Goal: Task Accomplishment & Management: Manage account settings

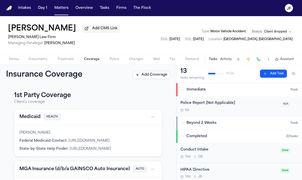
scroll to position [163, 0]
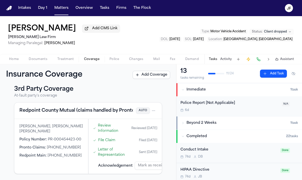
click at [60, 13] on nav "Intakes Day 1 Matters Overview Tasks Firms The [PERSON_NAME]" at bounding box center [151, 8] width 302 height 16
click at [61, 9] on button "Matters" at bounding box center [61, 8] width 18 height 9
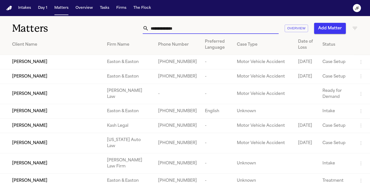
click at [169, 26] on input "text" at bounding box center [214, 28] width 130 height 11
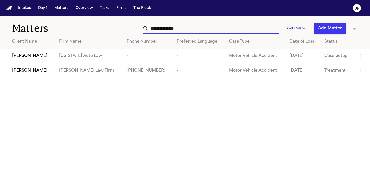
type input "**********"
click at [27, 71] on span "[PERSON_NAME]" at bounding box center [29, 71] width 35 height 6
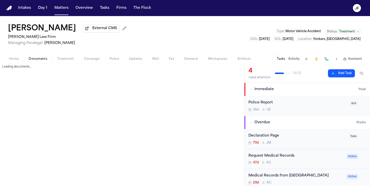
click at [41, 60] on span "Documents" at bounding box center [38, 59] width 19 height 4
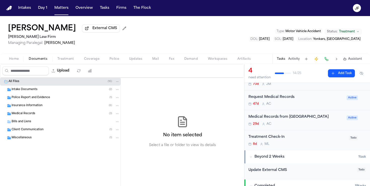
scroll to position [75, 0]
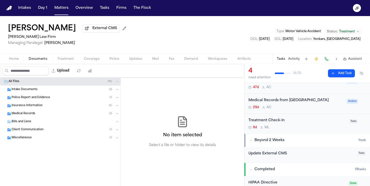
click at [259, 54] on div "[PERSON_NAME] External CMS [PERSON_NAME] Law Firm Managing Paralegal: [PERSON_N…" at bounding box center [185, 35] width 370 height 38
click at [33, 113] on div "Medical Records ( 3 )" at bounding box center [66, 114] width 108 height 5
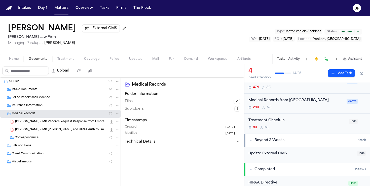
click at [33, 106] on span "Insurance Information" at bounding box center [27, 106] width 31 height 4
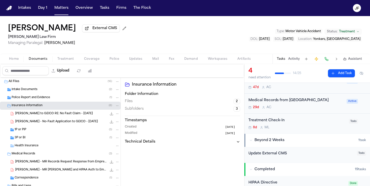
click at [34, 142] on div "3P or BI ( 1 )" at bounding box center [60, 138] width 121 height 8
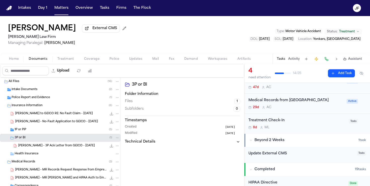
click at [34, 134] on div "1P or PIP ( 5 )" at bounding box center [60, 130] width 121 height 8
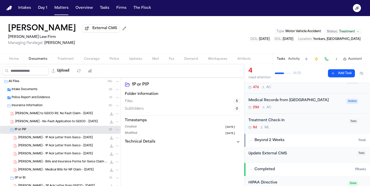
click at [57, 140] on span "[PERSON_NAME] - 1P Ack Letter from Geico - [DATE]" at bounding box center [55, 138] width 75 height 4
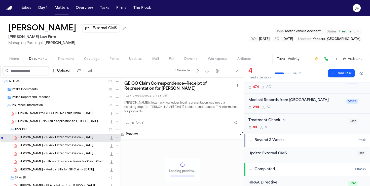
scroll to position [46, 0]
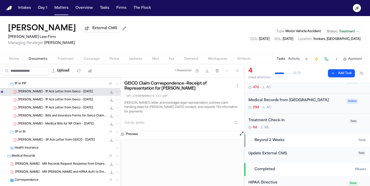
click at [57, 143] on div "[PERSON_NAME] - 3P Ack Letter from GEICO - [DATE] 151.2 KB • PDF" at bounding box center [68, 140] width 101 height 5
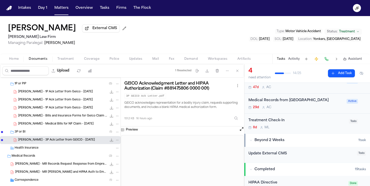
click at [92, 30] on span "External CMS" at bounding box center [104, 28] width 25 height 5
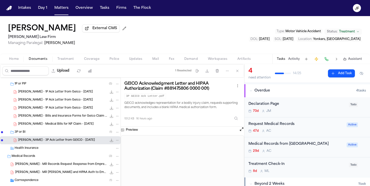
scroll to position [0, 0]
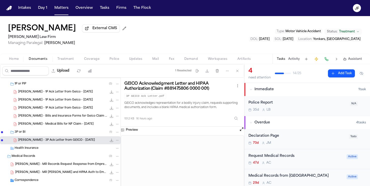
click at [293, 106] on div "Police Report" at bounding box center [297, 103] width 98 height 6
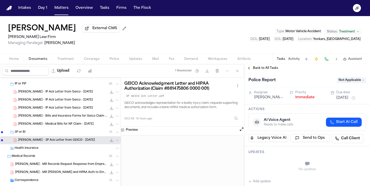
click at [97, 29] on span "External CMS" at bounding box center [104, 28] width 25 height 5
click at [111, 142] on icon "File: C. Portillo - 3P Ack Letter from GEICO - 7.31.25" at bounding box center [111, 140] width 4 height 4
click at [113, 142] on icon "File: C. Portillo - 3P Ack Letter from GEICO - 7.31.25" at bounding box center [111, 140] width 4 height 4
click at [63, 9] on button "Matters" at bounding box center [61, 8] width 18 height 9
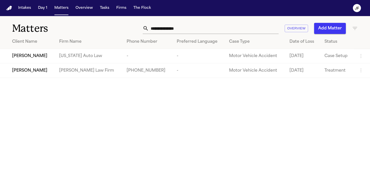
click at [106, 13] on nav "Intakes Day 1 Matters Overview Tasks Firms The Flock JF" at bounding box center [185, 8] width 370 height 16
click at [103, 6] on button "Tasks" at bounding box center [104, 8] width 13 height 9
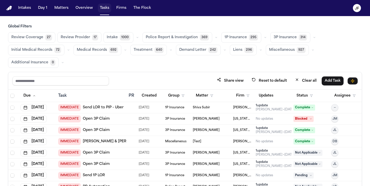
click at [105, 11] on button "Tasks" at bounding box center [104, 8] width 13 height 9
click at [264, 38] on icon "button" at bounding box center [265, 37] width 3 height 3
click at [313, 36] on icon "button" at bounding box center [314, 37] width 3 height 3
click at [282, 25] on h3 "Global Filters" at bounding box center [185, 26] width 354 height 5
click at [264, 38] on icon "button" at bounding box center [265, 37] width 3 height 3
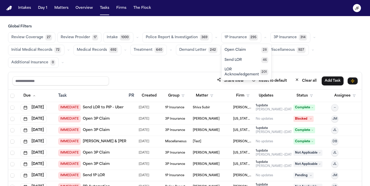
click at [313, 37] on icon "button" at bounding box center [314, 37] width 3 height 3
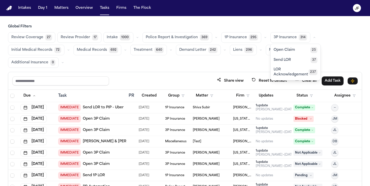
click at [297, 49] on button "Open Claim 25" at bounding box center [296, 50] width 50 height 10
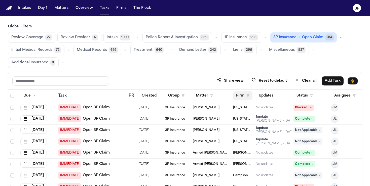
click at [241, 97] on button "Firm" at bounding box center [242, 95] width 19 height 9
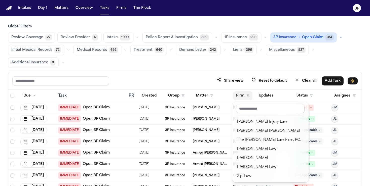
scroll to position [617, 0]
click at [204, 65] on div "Global Filters Review Coverage 27 Review Provider 17 Intake 1000 Police Report …" at bounding box center [185, 122] width 354 height 197
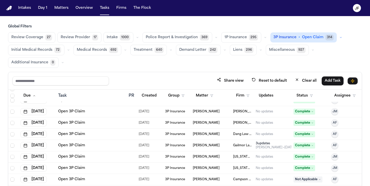
scroll to position [336, 0]
click at [309, 100] on button "Status" at bounding box center [304, 95] width 22 height 9
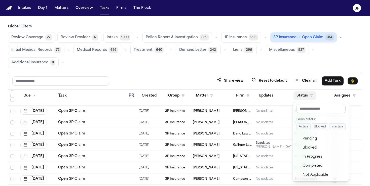
click at [299, 125] on button "Active" at bounding box center [303, 127] width 14 height 7
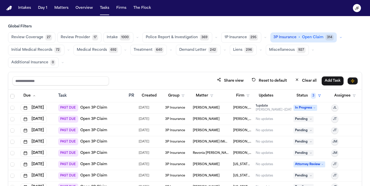
scroll to position [66, 0]
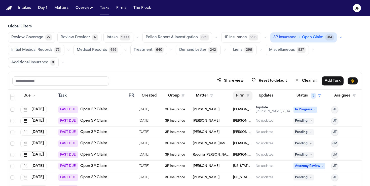
click at [247, 95] on icon "button" at bounding box center [247, 95] width 3 height 3
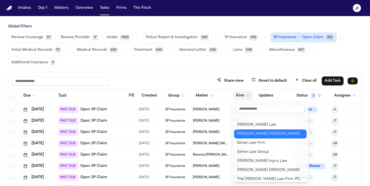
scroll to position [568, 0]
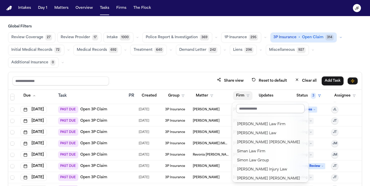
click at [256, 111] on input "text" at bounding box center [270, 108] width 68 height 9
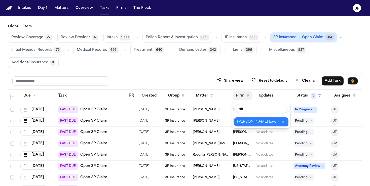
type input "***"
click at [262, 122] on div "[PERSON_NAME] Law Firm" at bounding box center [261, 122] width 48 height 6
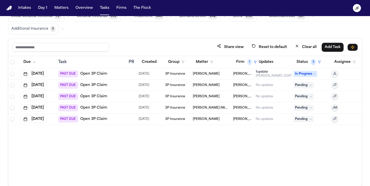
scroll to position [42, 0]
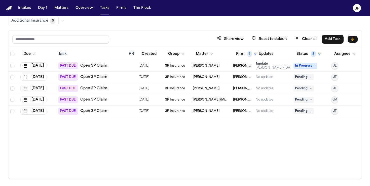
click at [92, 65] on link "Open 3P Claim" at bounding box center [93, 65] width 27 height 5
click at [300, 79] on span "Pending" at bounding box center [303, 77] width 20 height 6
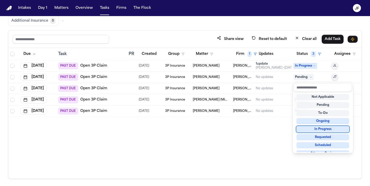
click at [238, 36] on div "Share view Reset to default Clear all Add Task Due Task PR Created Group Matter…" at bounding box center [185, 104] width 354 height 149
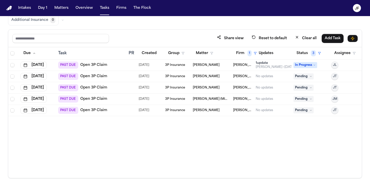
scroll to position [0, 0]
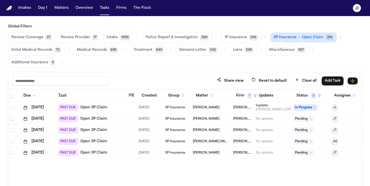
click at [339, 38] on icon "button" at bounding box center [340, 37] width 3 height 3
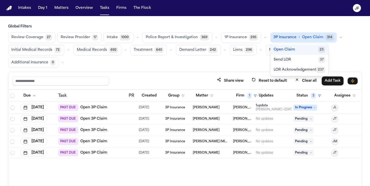
click at [337, 33] on div "3P Insurance • Open Claim 314" at bounding box center [306, 37] width 73 height 10
click at [337, 34] on div "3P Insurance • Open Claim 314" at bounding box center [306, 37] width 73 height 10
click at [339, 39] on icon "button" at bounding box center [340, 37] width 3 height 3
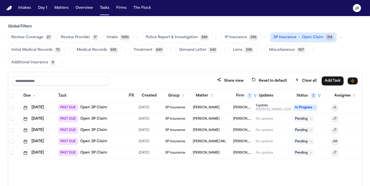
click at [339, 39] on icon "button" at bounding box center [340, 37] width 3 height 3
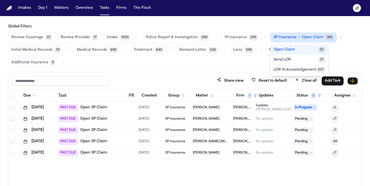
click at [189, 74] on div "Share view Reset to default Clear all Add Task" at bounding box center [184, 81] width 353 height 18
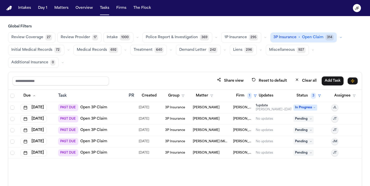
click at [335, 33] on div "3P Insurance • Open Claim 314" at bounding box center [306, 37] width 73 height 10
click at [339, 37] on icon "button" at bounding box center [340, 37] width 3 height 3
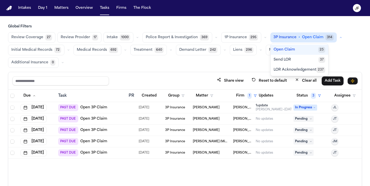
click at [321, 32] on div "Global Filters Review Coverage 27 Review Provider 17 Intake 1000 Police Report …" at bounding box center [185, 46] width 354 height 44
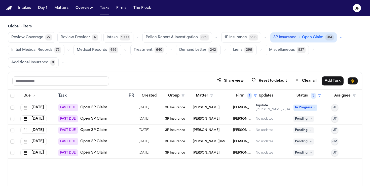
click at [304, 37] on span "Open Claim" at bounding box center [312, 37] width 21 height 5
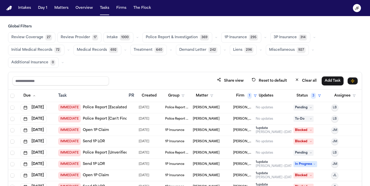
click at [278, 37] on span "3P Insurance" at bounding box center [285, 37] width 23 height 5
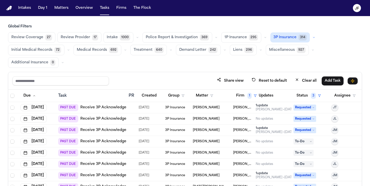
click at [311, 36] on button "button" at bounding box center [314, 37] width 6 height 6
click at [296, 52] on button "Open Claim 25" at bounding box center [296, 50] width 50 height 10
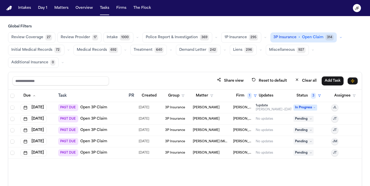
click at [96, 118] on link "Open 3P Claim" at bounding box center [93, 119] width 27 height 5
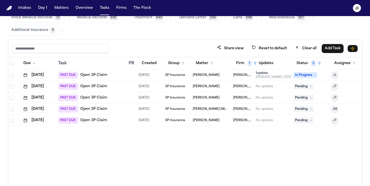
scroll to position [33, 0]
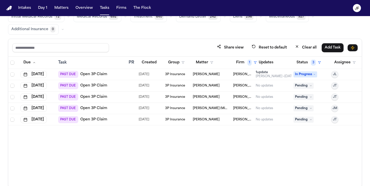
click at [92, 73] on link "Open 3P Claim" at bounding box center [93, 74] width 27 height 5
click at [88, 75] on link "Open 3P Claim" at bounding box center [93, 74] width 27 height 5
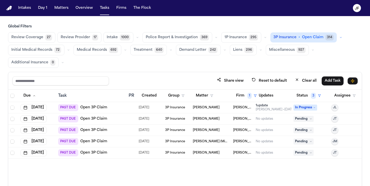
click at [264, 38] on icon "button" at bounding box center [265, 37] width 3 height 3
click at [251, 52] on button "Open Claim 28" at bounding box center [246, 50] width 50 height 10
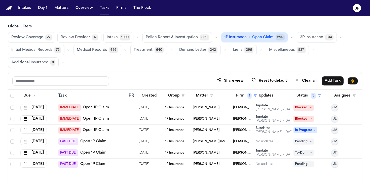
click at [290, 37] on icon "button" at bounding box center [291, 37] width 3 height 3
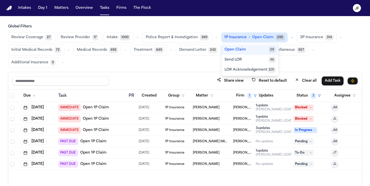
click at [290, 37] on icon "button" at bounding box center [291, 37] width 3 height 3
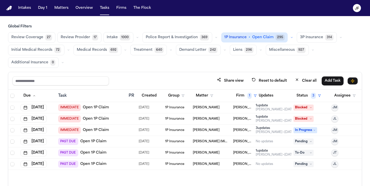
click at [291, 37] on icon "button" at bounding box center [292, 37] width 2 height 1
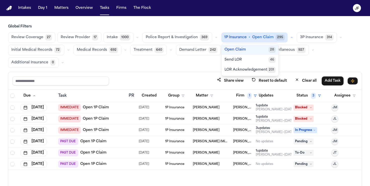
click at [307, 39] on span "3P Insurance" at bounding box center [311, 37] width 23 height 5
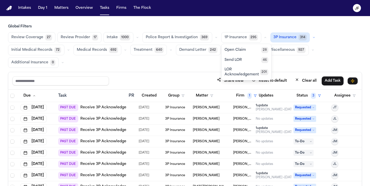
click at [311, 39] on button "button" at bounding box center [314, 37] width 6 height 6
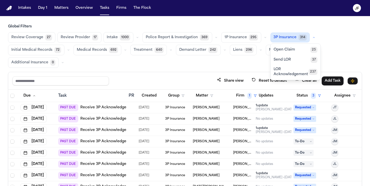
click at [290, 50] on span "Open Claim" at bounding box center [284, 49] width 21 height 5
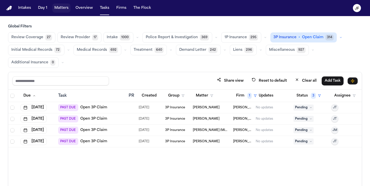
click at [58, 10] on button "Matters" at bounding box center [61, 8] width 18 height 9
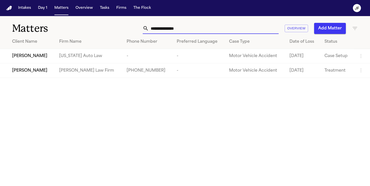
drag, startPoint x: 194, startPoint y: 31, endPoint x: 88, endPoint y: 28, distance: 106.5
click at [88, 28] on div "**********" at bounding box center [185, 25] width 370 height 19
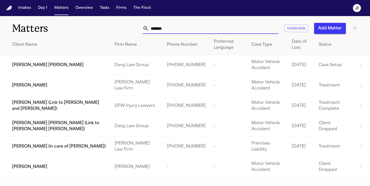
type input "*******"
click at [34, 85] on span "[PERSON_NAME]" at bounding box center [29, 86] width 35 height 6
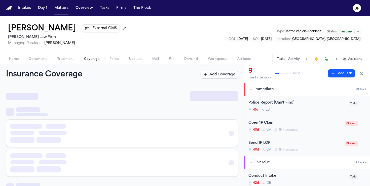
click at [94, 61] on span "Coverage" at bounding box center [91, 59] width 15 height 4
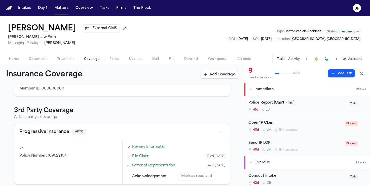
scroll to position [123, 0]
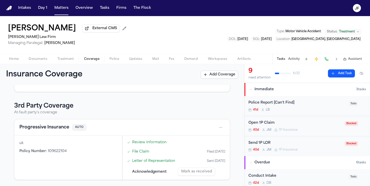
click at [28, 129] on button "Progressive Insurance" at bounding box center [44, 127] width 50 height 7
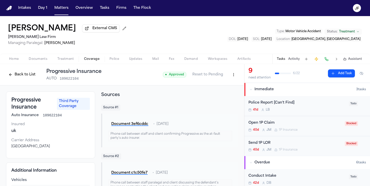
click at [237, 77] on html "Intakes Day 1 Matters Overview Tasks Firms The Flock JF Marco Mena External CMS…" at bounding box center [185, 93] width 370 height 186
click at [225, 87] on div "Edit Coverage" at bounding box center [216, 87] width 42 height 8
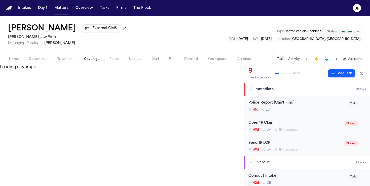
select select "**********"
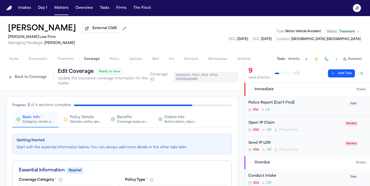
click at [118, 121] on div "Coverage types and limits" at bounding box center [133, 122] width 32 height 4
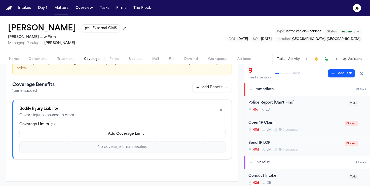
scroll to position [85, 0]
click at [116, 137] on button "Add Coverage Limit" at bounding box center [122, 133] width 206 height 8
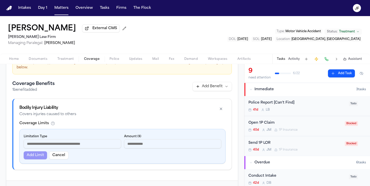
scroll to position [108, 0]
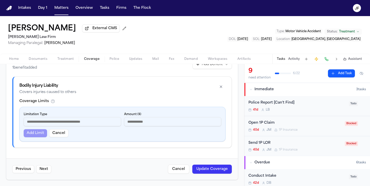
click at [83, 119] on input at bounding box center [72, 121] width 97 height 9
type input "**********"
click at [171, 119] on input "number" at bounding box center [172, 121] width 97 height 9
type input "*"
click at [40, 134] on button "Add Limit" at bounding box center [35, 133] width 23 height 8
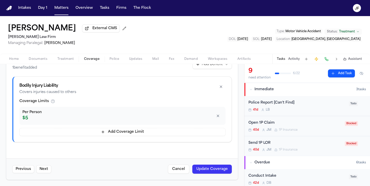
click at [47, 133] on button "Add Coverage Limit" at bounding box center [122, 132] width 206 height 8
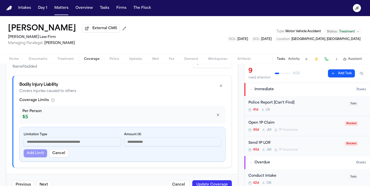
click at [46, 142] on input at bounding box center [72, 141] width 97 height 9
type input "**********"
click at [141, 144] on input "number" at bounding box center [172, 141] width 97 height 9
type input "**"
click at [34, 159] on div "**********" at bounding box center [123, 144] width 206 height 34
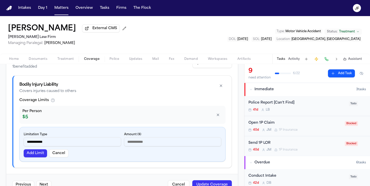
click at [34, 157] on button "Add Limit" at bounding box center [35, 153] width 23 height 8
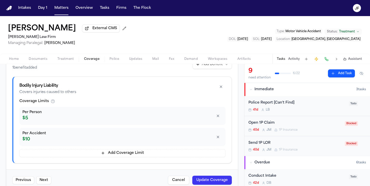
scroll to position [102, 0]
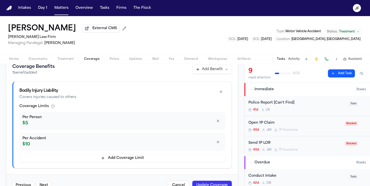
click at [213, 183] on button "Update Coverage" at bounding box center [212, 185] width 40 height 9
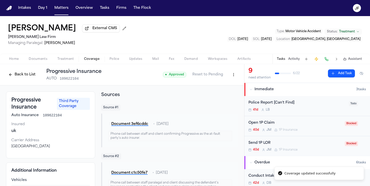
click at [28, 73] on button "Back to List" at bounding box center [22, 75] width 32 height 8
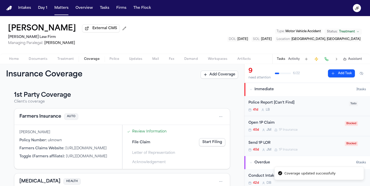
scroll to position [123, 0]
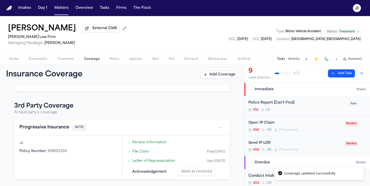
click at [30, 127] on button "Progressive Insurance" at bounding box center [44, 127] width 50 height 7
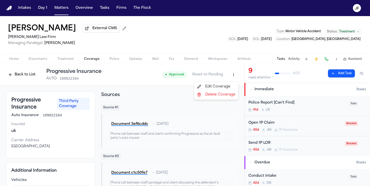
click at [232, 78] on html "Intakes Day 1 Matters Overview Tasks Firms The Flock JF Marco Mena External CMS…" at bounding box center [185, 93] width 370 height 186
click at [231, 84] on div "Edit Coverage" at bounding box center [216, 87] width 42 height 8
select select "**********"
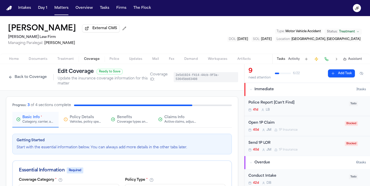
click at [125, 120] on span "Benefits" at bounding box center [124, 117] width 15 height 5
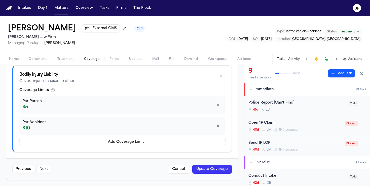
click at [217, 128] on button "button" at bounding box center [217, 126] width 9 height 8
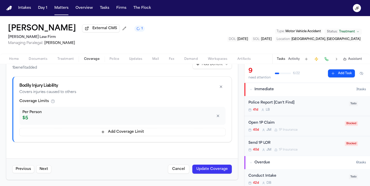
scroll to position [108, 0]
click at [216, 118] on button "button" at bounding box center [217, 116] width 9 height 8
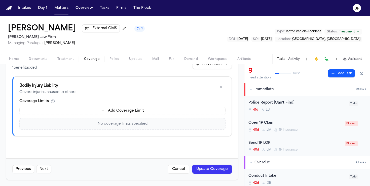
scroll to position [0, 0]
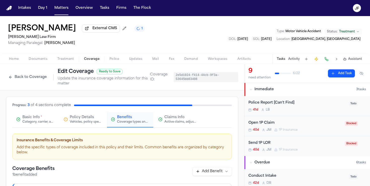
click at [176, 121] on div "Active claims, adjusters, and subrogation details" at bounding box center [180, 122] width 32 height 4
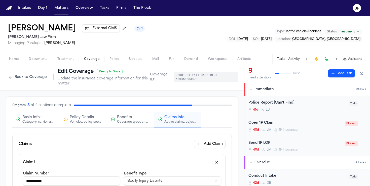
click at [74, 128] on button "Policy Details Vehicles, policy specifics, and additional details" at bounding box center [83, 120] width 46 height 16
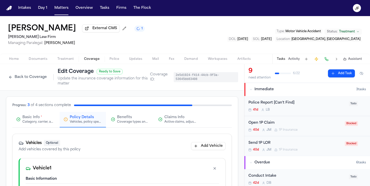
click at [24, 116] on button "Basic Info * Category, carrier, and policy holder information" at bounding box center [35, 120] width 46 height 16
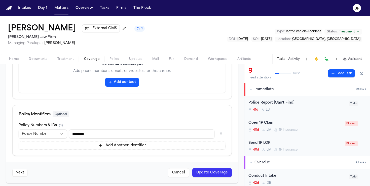
scroll to position [273, 0]
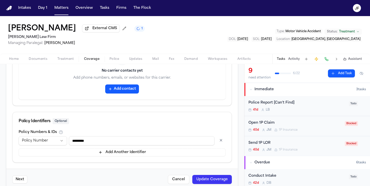
click at [213, 179] on button "Update Coverage" at bounding box center [212, 179] width 40 height 9
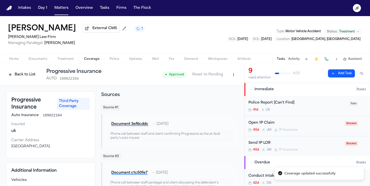
click at [291, 59] on button "Activity" at bounding box center [294, 59] width 12 height 4
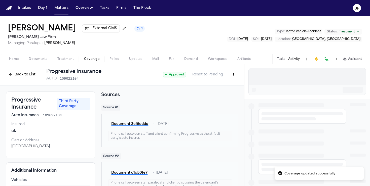
click at [273, 60] on div "Tasks Activity Assistant" at bounding box center [319, 59] width 94 height 10
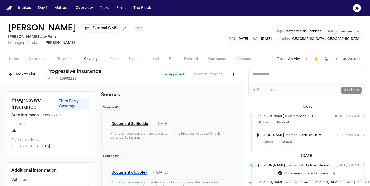
click at [279, 60] on button "Tasks" at bounding box center [281, 59] width 8 height 4
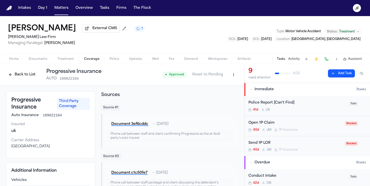
click at [295, 59] on button "Activity" at bounding box center [294, 59] width 12 height 4
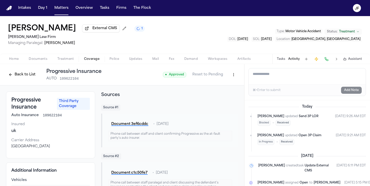
click at [273, 75] on textarea "Add a note to this matter" at bounding box center [307, 76] width 117 height 16
click at [294, 77] on textarea "Add a note to this matter" at bounding box center [307, 76] width 117 height 16
type textarea "******"
drag, startPoint x: 265, startPoint y: 76, endPoint x: 246, endPoint y: 76, distance: 19.4
click at [252, 76] on textarea "******" at bounding box center [307, 76] width 117 height 16
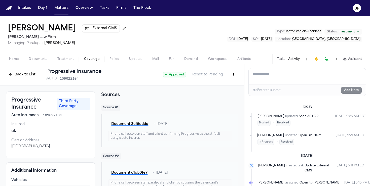
click at [260, 39] on div "Marco Mena External CMS Ruy Mireles Law Firm Managing Paralegal: Jessica Barret…" at bounding box center [185, 35] width 370 height 38
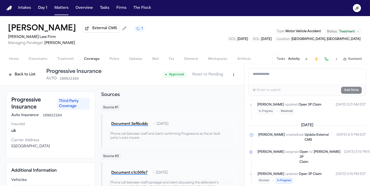
scroll to position [34, 0]
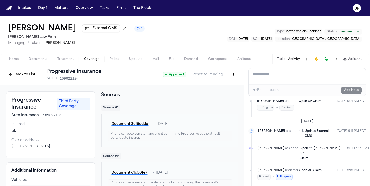
click at [15, 77] on button "Back to List" at bounding box center [22, 75] width 32 height 8
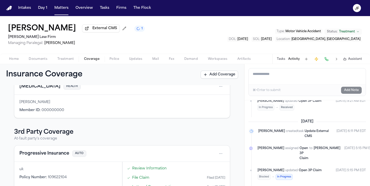
scroll to position [123, 0]
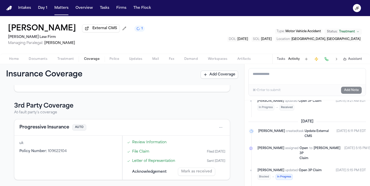
click at [28, 129] on button "Progressive Insurance" at bounding box center [44, 127] width 50 height 7
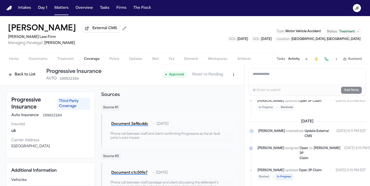
click at [228, 79] on div "● Approved Reset to Pending" at bounding box center [200, 74] width 75 height 9
click at [233, 77] on html "Intakes Day 1 Matters Overview Tasks Firms The Flock JF Marco Mena External CMS…" at bounding box center [185, 93] width 370 height 186
click at [224, 85] on div "Edit Coverage" at bounding box center [216, 87] width 42 height 8
select select "**********"
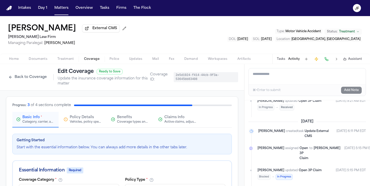
click at [180, 123] on div "Active claims, adjusters, and subrogation details" at bounding box center [180, 122] width 32 height 4
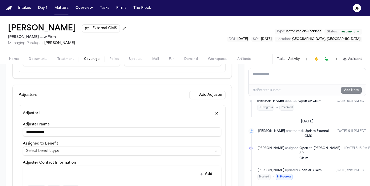
scroll to position [136, 0]
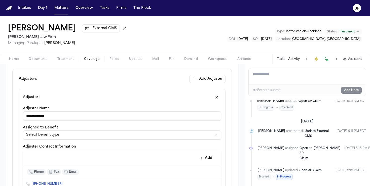
click at [213, 80] on button "Add Adjuster" at bounding box center [207, 79] width 36 height 8
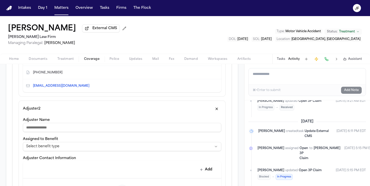
click at [56, 153] on div "**********" at bounding box center [122, 174] width 198 height 114
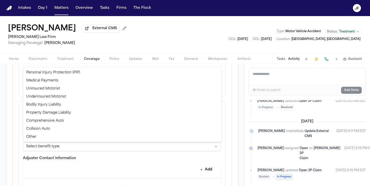
click at [57, 152] on html "**********" at bounding box center [185, 93] width 370 height 186
select select "**********"
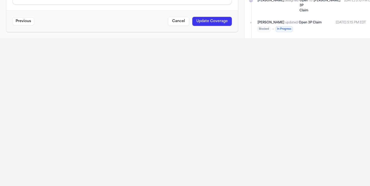
scroll to position [130, 0]
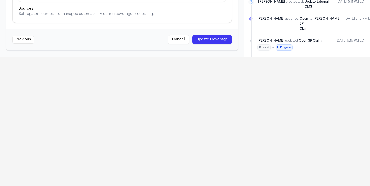
click at [183, 42] on button "Cancel" at bounding box center [178, 39] width 21 height 9
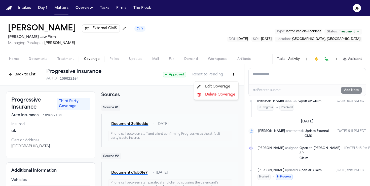
click at [235, 78] on html "Intakes Day 1 Matters Overview Tasks Firms The Flock JF Marco Mena External CMS…" at bounding box center [185, 93] width 370 height 186
click at [226, 86] on div "Edit Coverage" at bounding box center [216, 87] width 42 height 8
select select "**********"
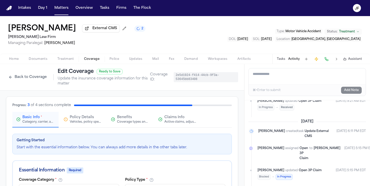
click at [191, 115] on button "Claims Info Active claims, adjusters, and subrogation details" at bounding box center [177, 120] width 46 height 16
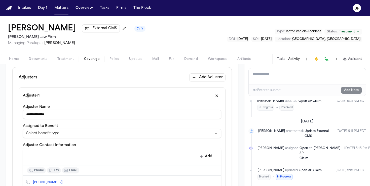
click at [213, 76] on button "Add Adjuster" at bounding box center [207, 77] width 36 height 8
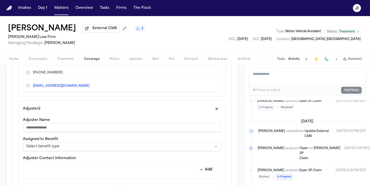
click at [39, 148] on html "**********" at bounding box center [185, 93] width 370 height 186
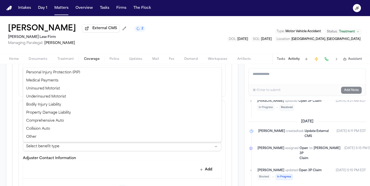
select select "**********"
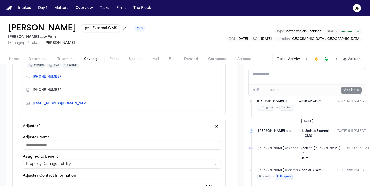
scroll to position [245, 0]
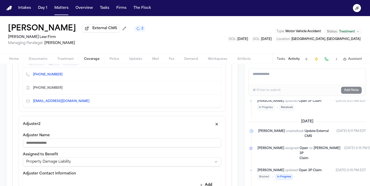
click at [217, 125] on button "button" at bounding box center [216, 124] width 9 height 8
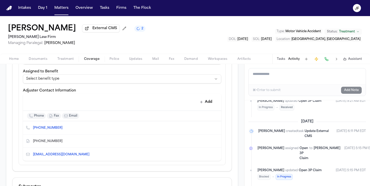
scroll to position [170, 0]
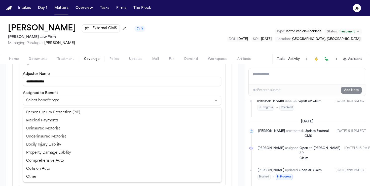
click at [74, 102] on html "**********" at bounding box center [185, 93] width 370 height 186
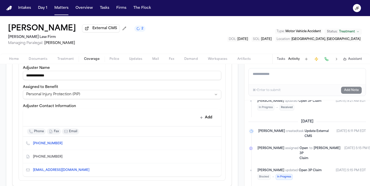
scroll to position [182, 0]
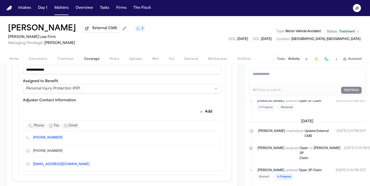
click at [73, 96] on div "**********" at bounding box center [122, 115] width 198 height 112
click at [74, 94] on div "**********" at bounding box center [122, 115] width 198 height 112
click at [76, 89] on html "**********" at bounding box center [185, 93] width 370 height 186
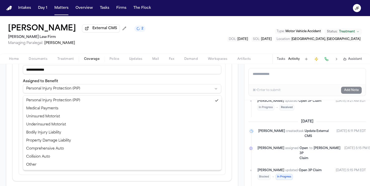
select select "**********"
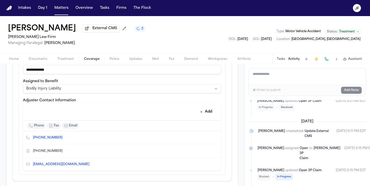
click at [114, 84] on div "**********" at bounding box center [122, 85] width 198 height 15
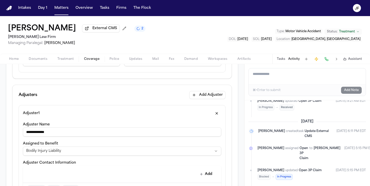
scroll to position [123, 0]
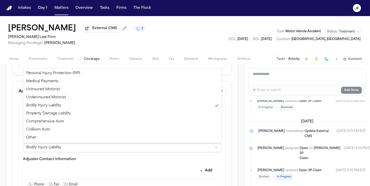
click at [129, 146] on html "**********" at bounding box center [185, 93] width 370 height 186
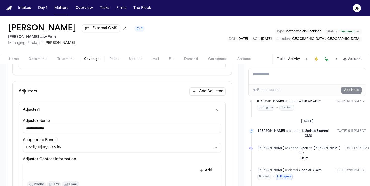
click at [138, 37] on html "**********" at bounding box center [185, 93] width 370 height 186
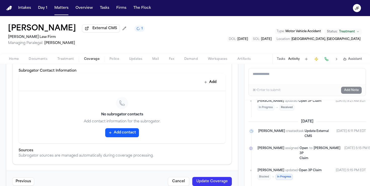
scroll to position [335, 0]
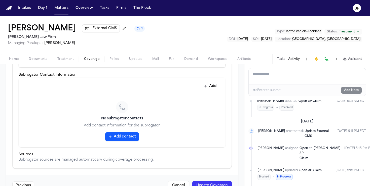
click at [209, 182] on div "Previous Cancel Update Coverage" at bounding box center [122, 185] width 232 height 21
click at [209, 183] on button "Update Coverage" at bounding box center [212, 185] width 40 height 9
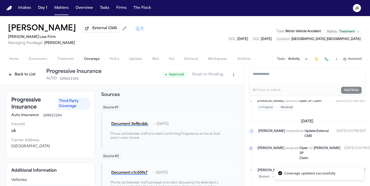
click at [14, 74] on button "Back to List" at bounding box center [22, 75] width 32 height 8
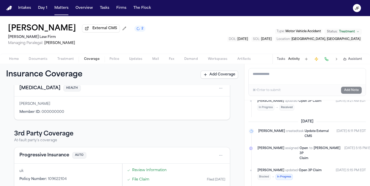
scroll to position [100, 0]
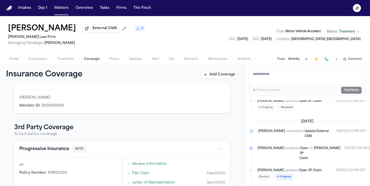
click at [44, 149] on button "Progressive Insurance" at bounding box center [44, 149] width 50 height 7
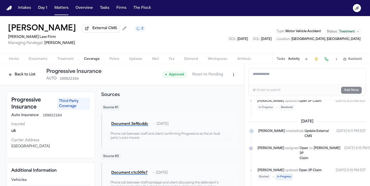
click at [230, 80] on html "Intakes Day 1 Matters Overview Tasks Firms The Flock JF Marco Mena External CMS…" at bounding box center [185, 93] width 370 height 186
click at [17, 74] on html "Intakes Day 1 Matters Overview Tasks Firms The Flock JF Marco Mena External CMS…" at bounding box center [185, 93] width 370 height 186
click at [19, 74] on button "Back to List" at bounding box center [22, 75] width 32 height 8
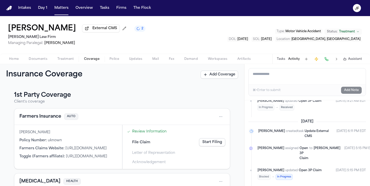
scroll to position [123, 0]
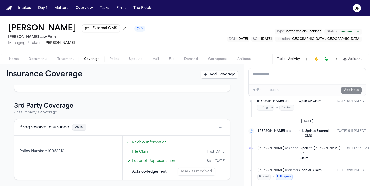
click at [136, 140] on link "Review Information" at bounding box center [149, 142] width 34 height 5
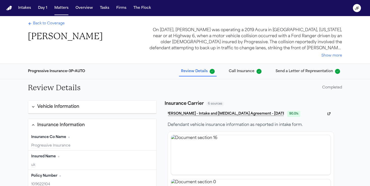
click at [51, 26] on span "Back to Coverage" at bounding box center [49, 23] width 32 height 5
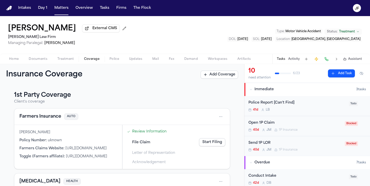
click at [43, 116] on button "Farmers Insurance" at bounding box center [40, 116] width 42 height 7
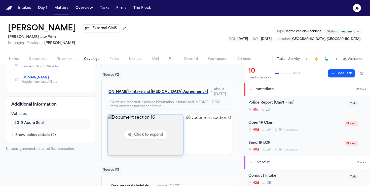
scroll to position [91, 0]
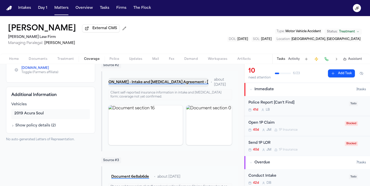
click at [183, 84] on button "[PERSON_NAME] - Intake and [MEDICAL_DATA] Agreement - [DATE]" at bounding box center [158, 82] width 100 height 9
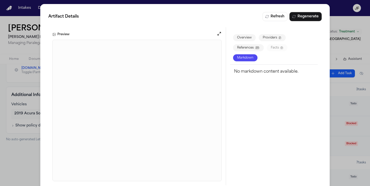
click at [33, 162] on div "Artifact Details Refresh Regenerate Preview Overview Providers 2 References 20 …" at bounding box center [185, 99] width 370 height 198
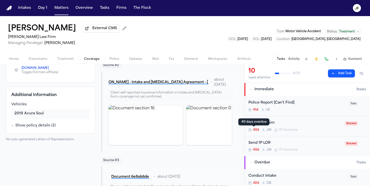
click at [263, 126] on div "Open 1P Claim" at bounding box center [294, 123] width 93 height 6
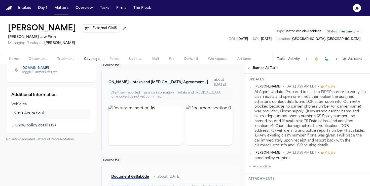
scroll to position [111, 0]
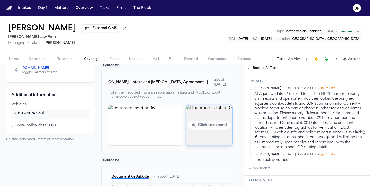
click at [200, 132] on img "View document section 0" at bounding box center [209, 125] width 47 height 41
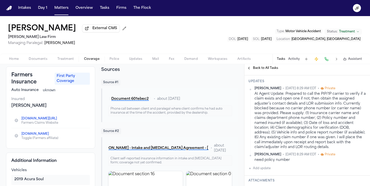
scroll to position [0, 0]
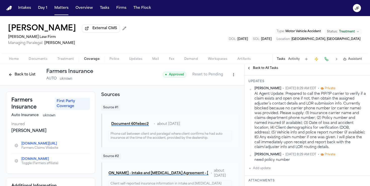
click at [11, 61] on span "Home" at bounding box center [14, 59] width 10 height 4
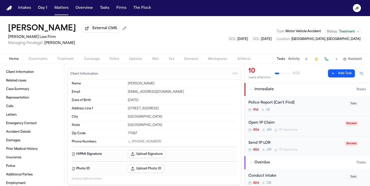
click at [46, 60] on span "Documents" at bounding box center [38, 59] width 19 height 4
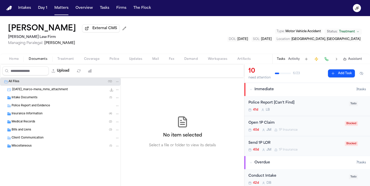
click at [37, 89] on span "[DATE]_marco-mena_mms_attachment" at bounding box center [40, 90] width 56 height 4
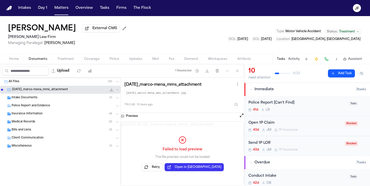
click at [65, 85] on div "All Files ( 12 )" at bounding box center [60, 82] width 121 height 8
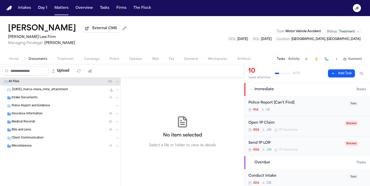
click at [272, 125] on div "Open 1P Claim" at bounding box center [294, 123] width 93 height 6
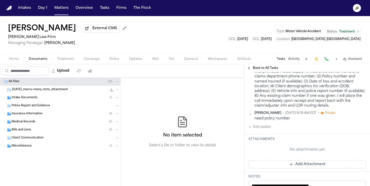
scroll to position [147, 0]
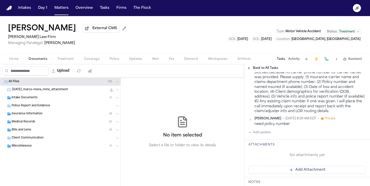
click at [261, 69] on span "Back to All Tasks" at bounding box center [265, 68] width 25 height 4
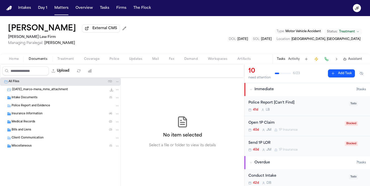
click at [180, 34] on div "Marco Mena External CMS Ruy Mireles Law Firm Managing Paralegal: Jessica Barret…" at bounding box center [185, 35] width 370 height 38
click at [19, 60] on button "Home" at bounding box center [14, 59] width 20 height 6
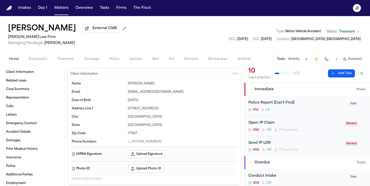
click at [41, 60] on span "Documents" at bounding box center [38, 59] width 19 height 4
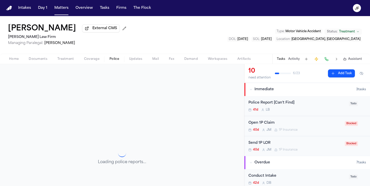
click at [109, 59] on button "Police" at bounding box center [114, 59] width 20 height 6
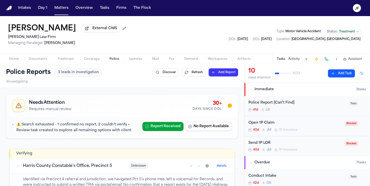
click at [315, 109] on div "41d L B" at bounding box center [296, 110] width 97 height 4
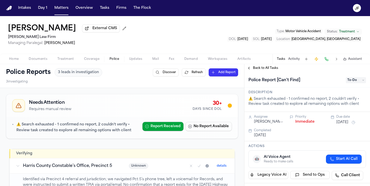
click at [268, 66] on div "Back to All Tasks" at bounding box center [307, 68] width 126 height 8
click at [270, 68] on span "Back to All Tasks" at bounding box center [265, 68] width 25 height 4
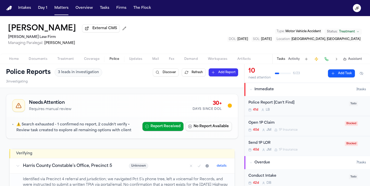
click at [226, 50] on div "Marco Mena External CMS Ruy Mireles Law Firm Managing Paralegal: Jessica Barret…" at bounding box center [185, 35] width 370 height 38
click at [60, 7] on button "Matters" at bounding box center [61, 8] width 18 height 9
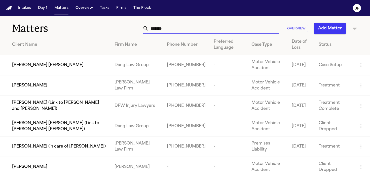
drag, startPoint x: 176, startPoint y: 28, endPoint x: 105, endPoint y: 27, distance: 71.0
click at [105, 27] on div "Matters ******* Overview Add Matter" at bounding box center [185, 25] width 370 height 19
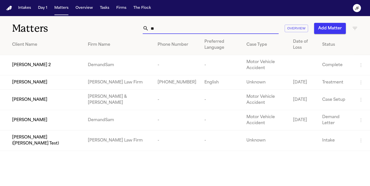
type input "*"
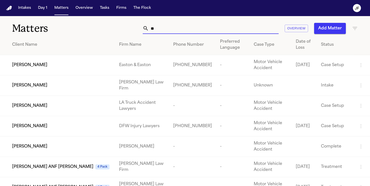
type input "*"
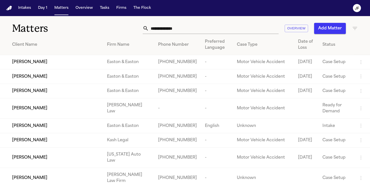
click at [155, 31] on input "text" at bounding box center [214, 28] width 130 height 11
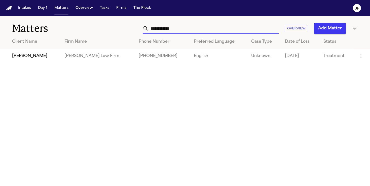
type input "**********"
click at [29, 55] on span "[PERSON_NAME]" at bounding box center [29, 56] width 35 height 6
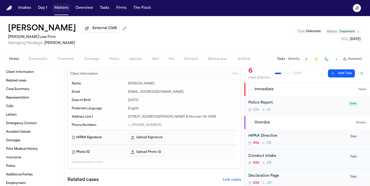
click at [63, 10] on button "Matters" at bounding box center [61, 8] width 18 height 9
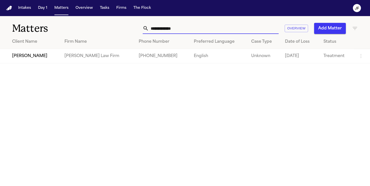
drag, startPoint x: 188, startPoint y: 26, endPoint x: 101, endPoint y: 28, distance: 87.4
click at [101, 28] on div "**********" at bounding box center [185, 25] width 370 height 19
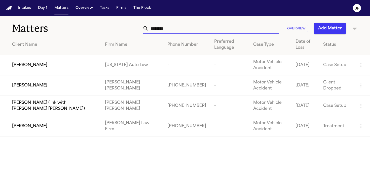
type input "********"
click at [19, 128] on span "[PERSON_NAME]" at bounding box center [29, 126] width 35 height 6
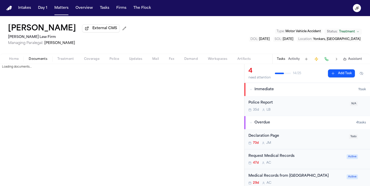
click at [37, 61] on span "Documents" at bounding box center [38, 59] width 19 height 4
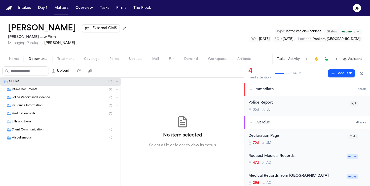
click at [35, 108] on div "Insurance Information ( 8 )" at bounding box center [66, 106] width 108 height 5
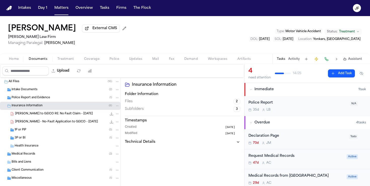
click at [33, 137] on div "3P or BI ( 1 )" at bounding box center [67, 138] width 105 height 5
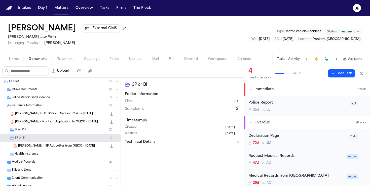
click at [35, 134] on div "1P or PIP ( 5 )" at bounding box center [60, 130] width 121 height 8
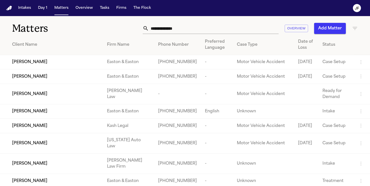
click at [170, 30] on input "text" at bounding box center [214, 28] width 130 height 11
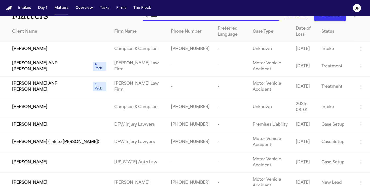
scroll to position [14, 0]
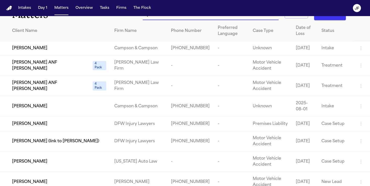
type input "****"
click at [63, 92] on span "Galilea Saavedra ANF Jose Saavedra Reyes" at bounding box center [51, 86] width 79 height 12
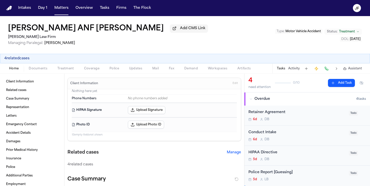
click at [94, 73] on div "Home Documents Treatment Coverage Police Updates Mail Fax Demand Workspaces Art…" at bounding box center [185, 68] width 370 height 10
click at [94, 71] on span "Coverage" at bounding box center [91, 69] width 15 height 4
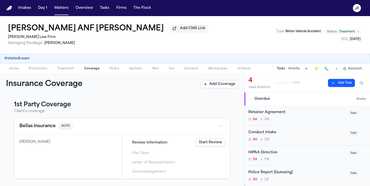
click at [35, 127] on button "Bellas Insurance" at bounding box center [37, 126] width 36 height 7
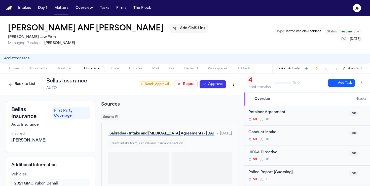
click at [14, 84] on button "Back to List" at bounding box center [22, 84] width 32 height 8
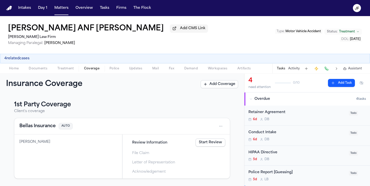
click at [36, 129] on button "Bellas Insurance" at bounding box center [37, 126] width 36 height 7
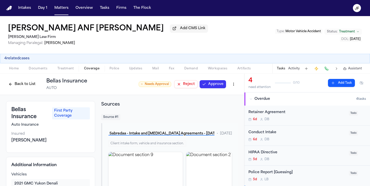
click at [24, 85] on button "Back to List" at bounding box center [22, 84] width 32 height 8
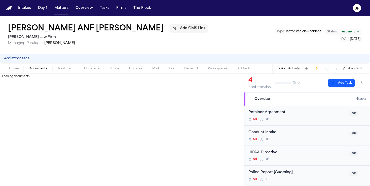
click at [34, 71] on span "Documents" at bounding box center [38, 69] width 19 height 4
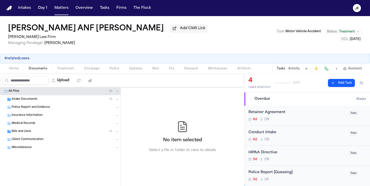
click at [30, 101] on span "Intake Documents" at bounding box center [25, 99] width 26 height 4
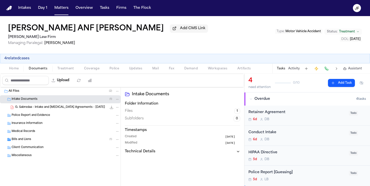
click at [33, 110] on div "G. Sabredaa - Intake and Retainer Agreements - 9.13.25 7.1 MB • PDF" at bounding box center [67, 107] width 104 height 5
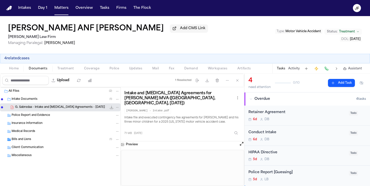
click at [112, 109] on icon "File: G. Sabredaa - Intake and Retainer Agreements - 9.13.25" at bounding box center [111, 107] width 4 height 4
click at [110, 109] on icon "File: G. Sabredaa - Intake and Retainer Agreements - 9.13.25" at bounding box center [111, 107] width 4 height 4
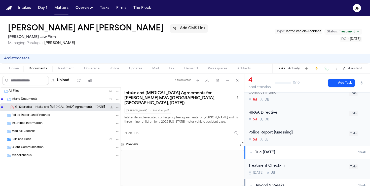
scroll to position [43, 0]
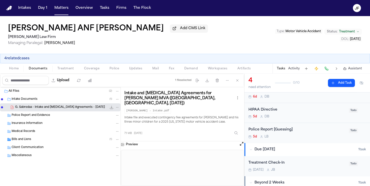
click at [304, 136] on div "5d L B" at bounding box center [296, 137] width 97 height 4
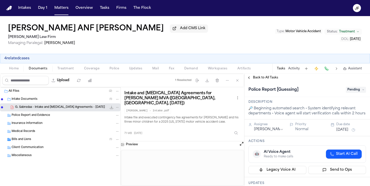
click at [350, 91] on span "Pending" at bounding box center [356, 90] width 20 height 6
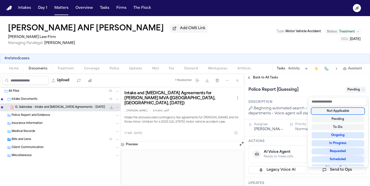
click at [338, 112] on div "Not Applicable" at bounding box center [338, 111] width 53 height 6
click at [314, 83] on div "Police Report [Guessing] Not Applicable" at bounding box center [307, 89] width 126 height 15
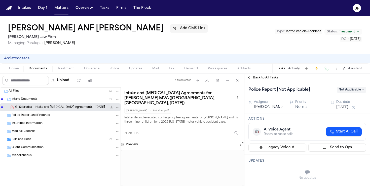
click at [16, 68] on span "Home" at bounding box center [14, 69] width 10 height 4
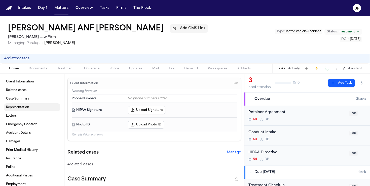
scroll to position [16, 0]
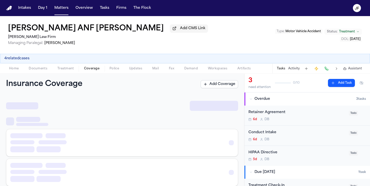
click at [90, 71] on span "Coverage" at bounding box center [91, 69] width 15 height 4
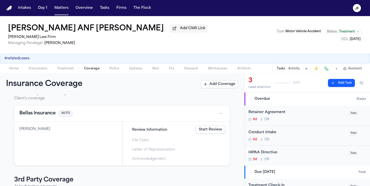
scroll to position [14, 0]
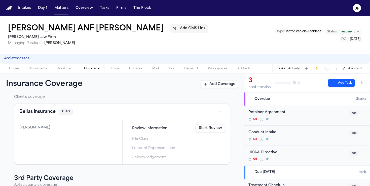
click at [209, 132] on link "Start Review" at bounding box center [211, 128] width 30 height 8
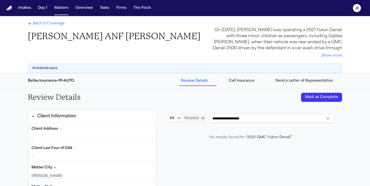
click at [44, 25] on span "Back to Coverage" at bounding box center [49, 23] width 32 height 5
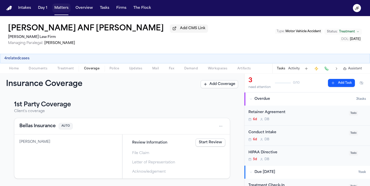
click at [61, 10] on button "Matters" at bounding box center [61, 8] width 18 height 9
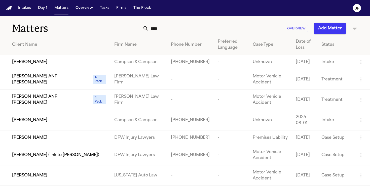
scroll to position [4, 0]
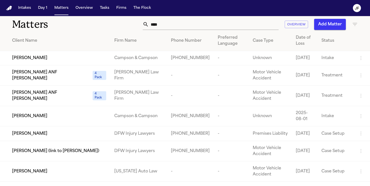
click at [179, 27] on input "****" at bounding box center [214, 24] width 130 height 11
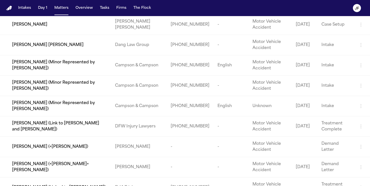
scroll to position [0, 0]
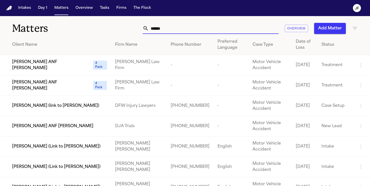
type input "******"
click at [82, 83] on span "[PERSON_NAME] ANF [PERSON_NAME]" at bounding box center [51, 86] width 79 height 12
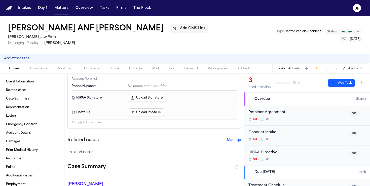
scroll to position [13, 0]
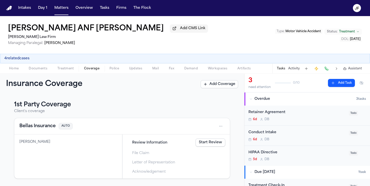
click at [88, 69] on span "Coverage" at bounding box center [91, 69] width 15 height 4
click at [206, 145] on link "Start Review" at bounding box center [211, 143] width 30 height 8
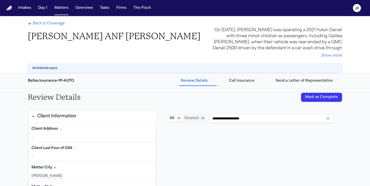
click at [314, 82] on span "Send a Letter of Representation" at bounding box center [304, 81] width 57 height 5
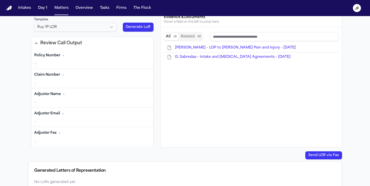
scroll to position [107, 0]
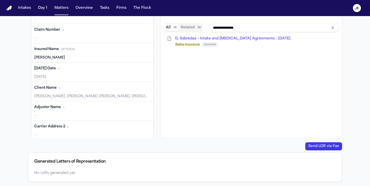
type input "**********"
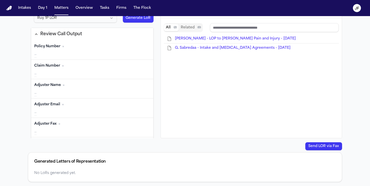
scroll to position [0, 0]
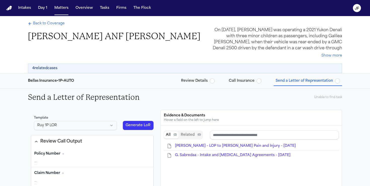
click at [143, 126] on button "Generate LoR" at bounding box center [138, 125] width 31 height 9
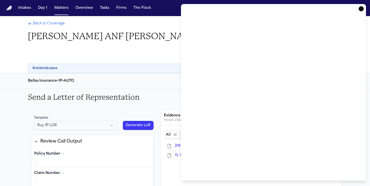
click at [362, 9] on icon "button" at bounding box center [361, 8] width 5 height 5
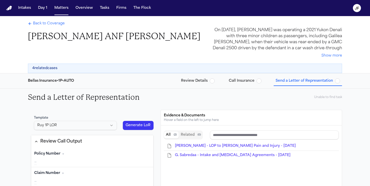
click at [39, 23] on span "Back to Coverage" at bounding box center [49, 23] width 32 height 5
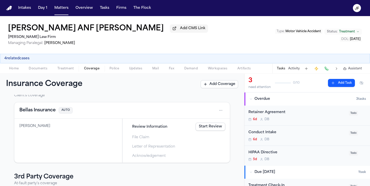
scroll to position [17, 0]
click at [32, 68] on span "Documents" at bounding box center [38, 69] width 19 height 4
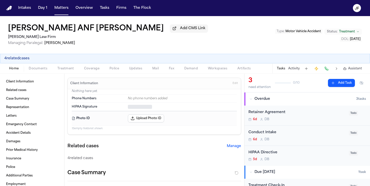
click at [21, 71] on button "Home" at bounding box center [14, 69] width 20 height 6
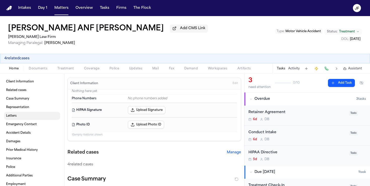
click at [29, 119] on link "Letters" at bounding box center [32, 116] width 56 height 8
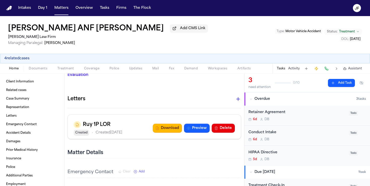
scroll to position [136, 0]
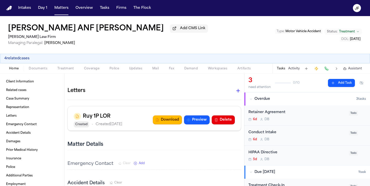
click at [237, 88] on icon "button" at bounding box center [238, 91] width 6 height 6
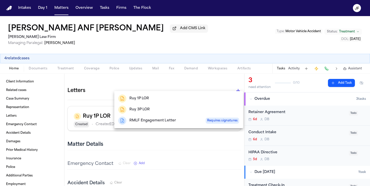
click at [237, 85] on div at bounding box center [185, 93] width 370 height 186
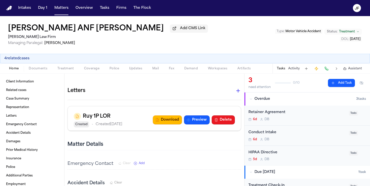
click at [231, 116] on button "Delete" at bounding box center [223, 120] width 23 height 9
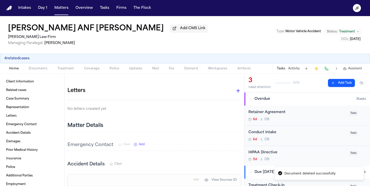
click at [13, 71] on span "Home" at bounding box center [14, 69] width 10 height 4
click at [93, 71] on span "Coverage" at bounding box center [91, 69] width 15 height 4
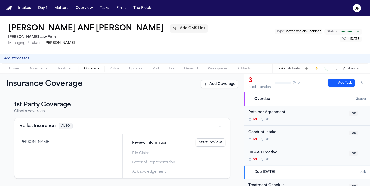
click at [11, 77] on div "Insurance Coverage Add Coverage" at bounding box center [122, 84] width 244 height 21
click at [15, 68] on span "Home" at bounding box center [14, 69] width 10 height 4
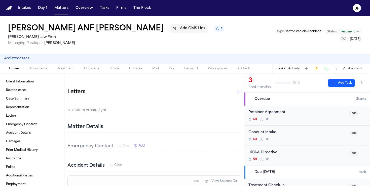
scroll to position [143, 0]
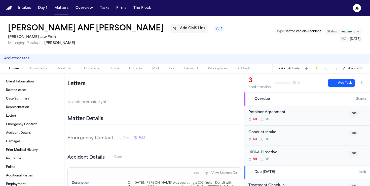
click at [236, 81] on icon "button" at bounding box center [238, 84] width 6 height 6
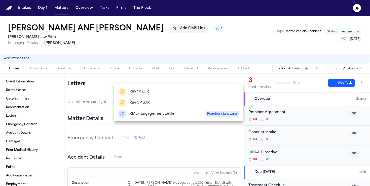
click at [162, 97] on li "Ruy 1P LOR" at bounding box center [178, 91] width 129 height 11
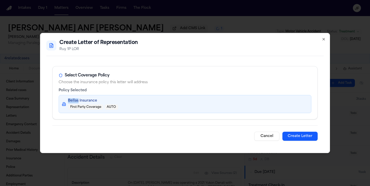
scroll to position [142, 0]
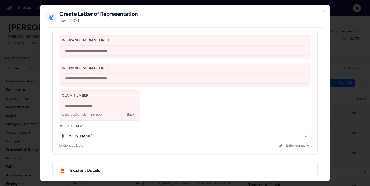
scroll to position [226, 0]
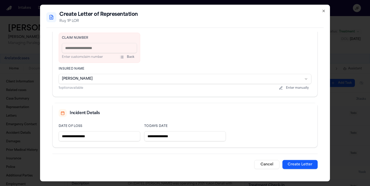
click at [266, 168] on button "Cancel" at bounding box center [266, 164] width 25 height 9
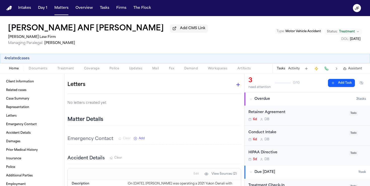
scroll to position [130, 0]
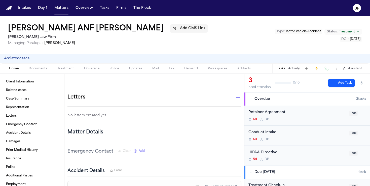
click at [238, 94] on icon "button" at bounding box center [238, 97] width 6 height 6
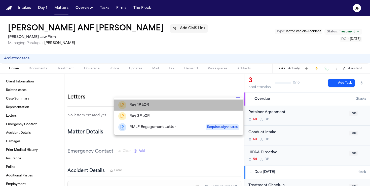
click at [165, 103] on div "Ruy 1P LOR" at bounding box center [178, 105] width 121 height 8
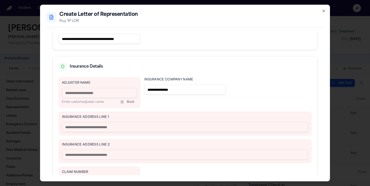
scroll to position [226, 0]
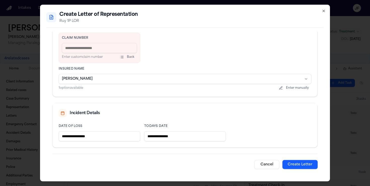
click at [313, 166] on button "Create Letter" at bounding box center [299, 164] width 35 height 9
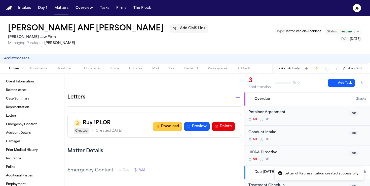
click at [165, 122] on button "Download" at bounding box center [167, 126] width 29 height 9
click at [228, 119] on div "Ruy 1P LOR Created • Created Oct 7, 2025 Download Preview Delete" at bounding box center [154, 126] width 161 height 15
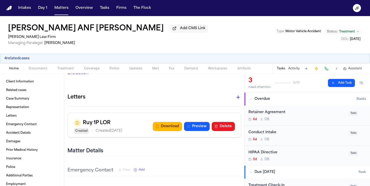
click at [228, 122] on button "Delete" at bounding box center [223, 126] width 23 height 9
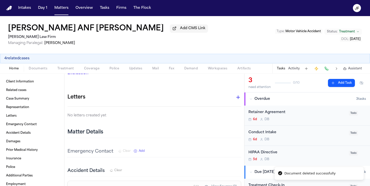
click at [225, 53] on div "Galilea Saavedra ANF Jose Saavedra Reyes Add CMS Link Ruy Mireles Law Firm Mana…" at bounding box center [185, 35] width 370 height 38
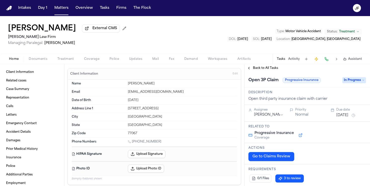
click at [259, 68] on span "Back to All Tasks" at bounding box center [265, 68] width 25 height 4
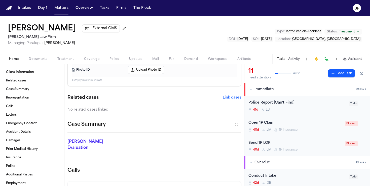
scroll to position [145, 0]
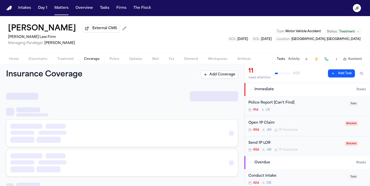
click at [89, 60] on span "Coverage" at bounding box center [91, 59] width 15 height 4
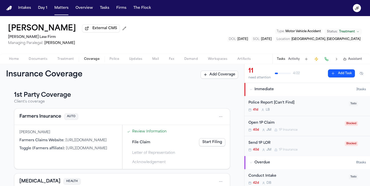
click at [112, 61] on span "Police" at bounding box center [114, 59] width 10 height 4
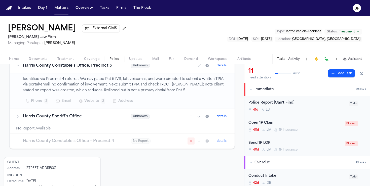
scroll to position [84, 0]
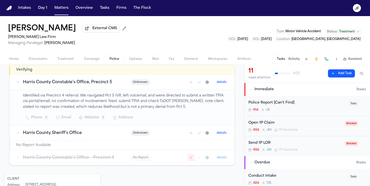
click at [82, 151] on td "Harris County Constable’s Office – Precinct 4" at bounding box center [67, 157] width 115 height 15
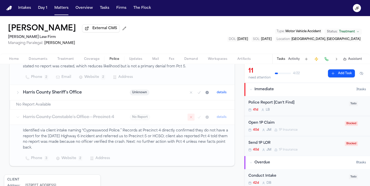
scroll to position [121, 0]
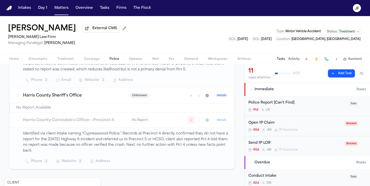
click at [78, 99] on h3 "Harris County Sheriff’s Office" at bounding box center [70, 96] width 95 height 6
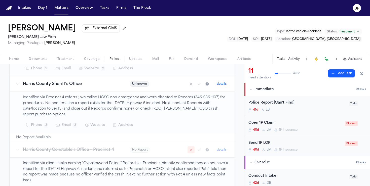
scroll to position [134, 0]
drag, startPoint x: 192, startPoint y: 99, endPoint x: 216, endPoint y: 99, distance: 23.9
click at [216, 99] on p "Identified via Precinct 4 referral; we called HCSO non-emergency and were direc…" at bounding box center [126, 105] width 206 height 23
click at [170, 109] on p "Identified via Precinct 4 referral; we called HCSO non-emergency and were direc…" at bounding box center [126, 105] width 206 height 23
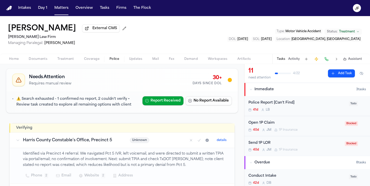
scroll to position [0, 0]
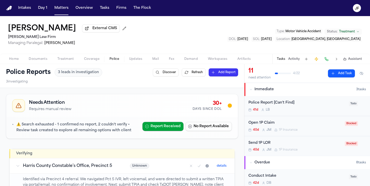
click at [20, 59] on button "Home" at bounding box center [14, 59] width 20 height 6
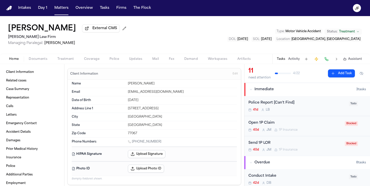
click at [35, 62] on button "Documents" at bounding box center [38, 59] width 29 height 6
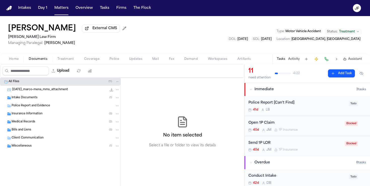
click at [31, 102] on div "Intake Documents ( 1 )" at bounding box center [60, 98] width 121 height 8
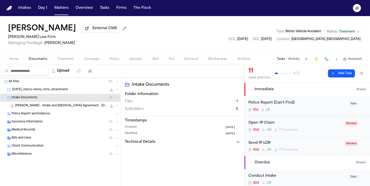
click at [29, 124] on span "Insurance Information" at bounding box center [27, 122] width 31 height 4
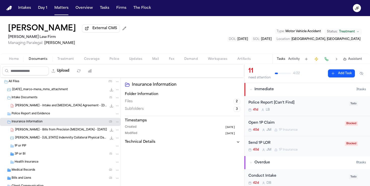
scroll to position [25, 0]
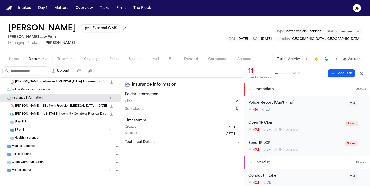
click at [29, 133] on div "3P or BI ( 1 )" at bounding box center [60, 130] width 121 height 8
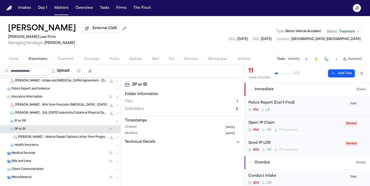
scroll to position [33, 0]
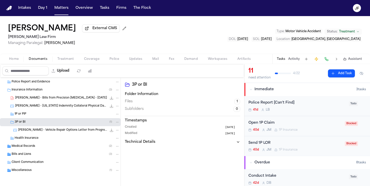
click at [41, 131] on span "M. Mena - Vehicle Repair Options Letter from Progressive Insurance - 9.26.25" at bounding box center [62, 130] width 89 height 4
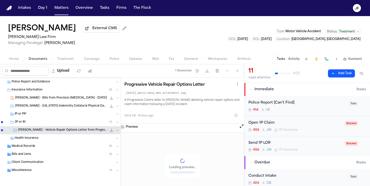
click at [111, 131] on icon "File: M. Mena - Vehicle Repair Options Letter from Progressive Insurance - 9.26…" at bounding box center [111, 130] width 3 height 3
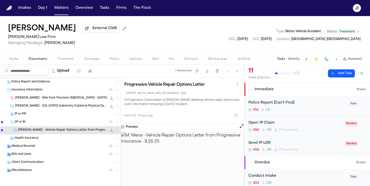
click at [95, 62] on span "button" at bounding box center [91, 62] width 21 height 1
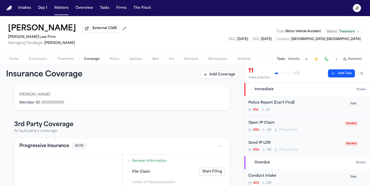
scroll to position [122, 0]
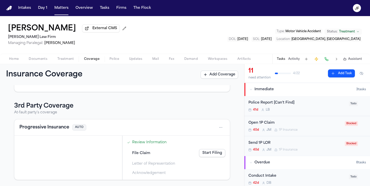
click at [37, 130] on button "Progressive Insurance" at bounding box center [44, 127] width 50 height 7
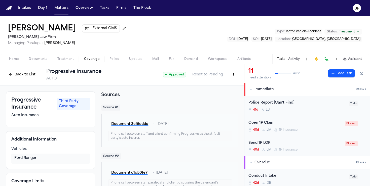
click at [27, 76] on button "Back to List" at bounding box center [22, 75] width 32 height 8
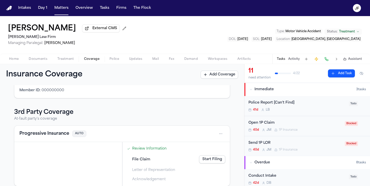
scroll to position [122, 0]
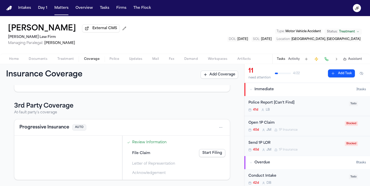
click at [48, 130] on button "Progressive Insurance" at bounding box center [44, 127] width 50 height 7
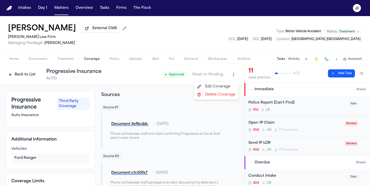
click at [234, 73] on html "Intakes Day 1 Matters Overview Tasks Firms The Flock JF Marco Mena External CMS…" at bounding box center [185, 93] width 370 height 186
click at [225, 87] on div "Edit Coverage" at bounding box center [216, 87] width 42 height 8
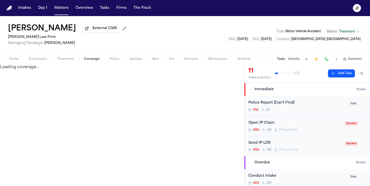
select select "**********"
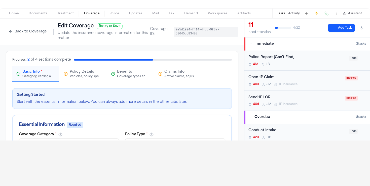
click at [89, 73] on span "Policy Details" at bounding box center [82, 71] width 24 height 5
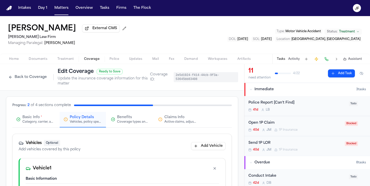
click at [113, 119] on icon "button" at bounding box center [113, 120] width 4 height 4
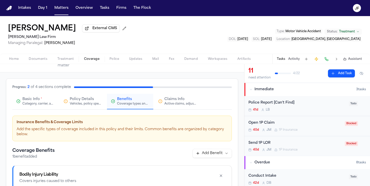
scroll to position [8, 0]
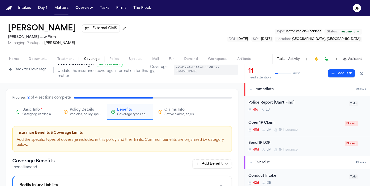
click at [183, 115] on div "Active claims, adjusters, and subrogation details" at bounding box center [180, 114] width 32 height 4
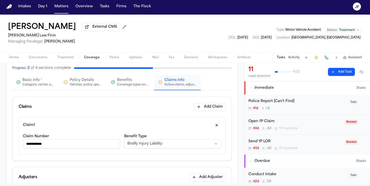
scroll to position [0, 0]
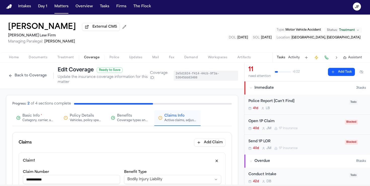
click at [27, 74] on button "Back to Coverage" at bounding box center [27, 76] width 43 height 8
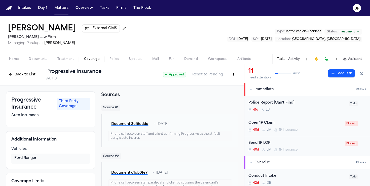
click at [231, 75] on html "Intakes Day 1 Matters Overview Tasks Firms The Flock JF Marco Mena External CMS…" at bounding box center [185, 93] width 370 height 186
click at [33, 72] on button "Back to List" at bounding box center [22, 75] width 32 height 8
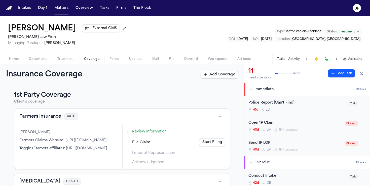
scroll to position [122, 0]
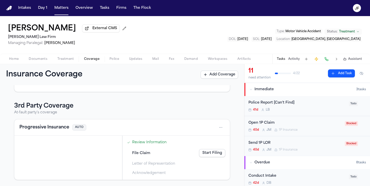
click at [48, 127] on button "Progressive Insurance" at bounding box center [44, 127] width 50 height 7
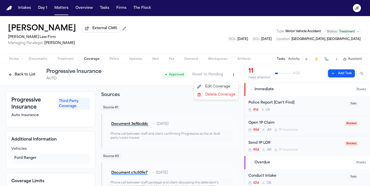
click at [235, 76] on html "Intakes Day 1 Matters Overview Tasks Firms The Flock JF Marco Mena External CMS…" at bounding box center [185, 93] width 370 height 186
click at [217, 85] on div "Edit Coverage" at bounding box center [216, 87] width 42 height 8
select select "**********"
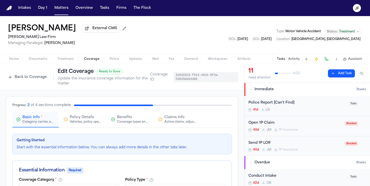
click at [29, 81] on button "Back to Coverage" at bounding box center [27, 77] width 43 height 8
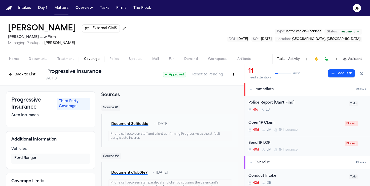
click at [19, 78] on button "Back to List" at bounding box center [22, 75] width 32 height 8
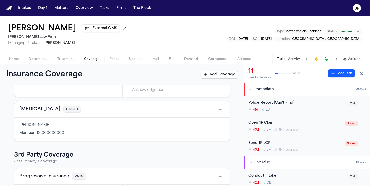
scroll to position [122, 0]
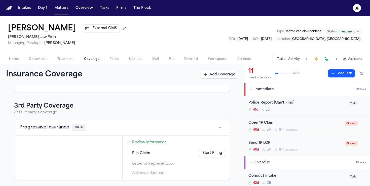
click at [210, 154] on link "Start Filing" at bounding box center [212, 153] width 26 height 8
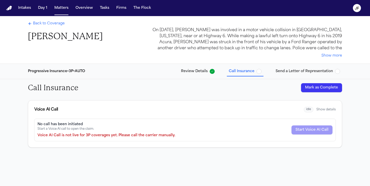
click at [334, 73] on span "Send a Letter of Representation" at bounding box center [308, 71] width 64 height 5
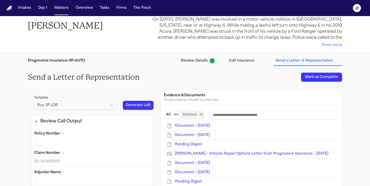
scroll to position [1, 0]
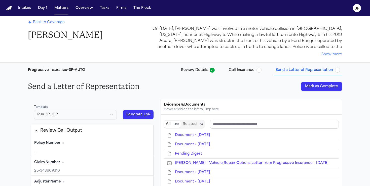
click at [46, 20] on span "Back to Coverage" at bounding box center [49, 22] width 32 height 5
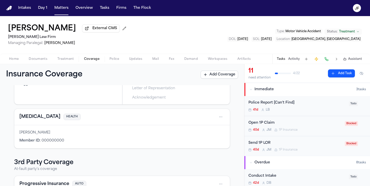
scroll to position [122, 0]
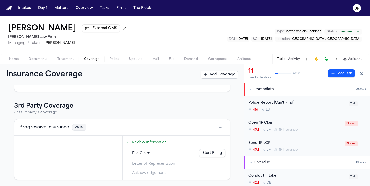
click at [158, 142] on link "Review Information" at bounding box center [149, 142] width 34 height 5
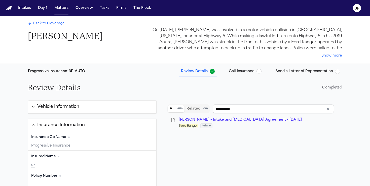
click at [341, 68] on button "Send a Letter of Representation" at bounding box center [308, 71] width 68 height 9
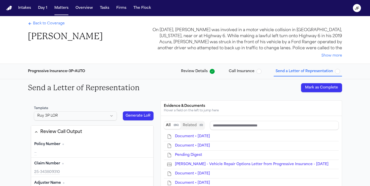
click at [339, 70] on span "button" at bounding box center [337, 71] width 5 height 5
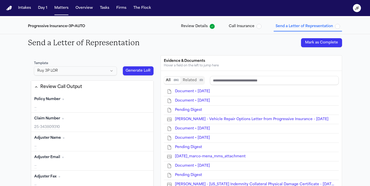
scroll to position [57, 0]
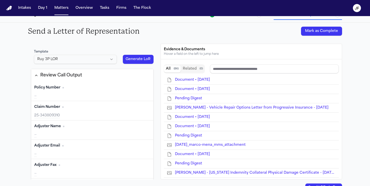
type input "**********"
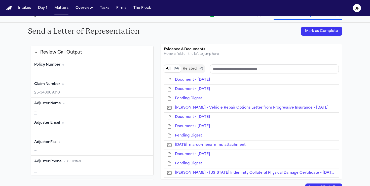
scroll to position [0, 0]
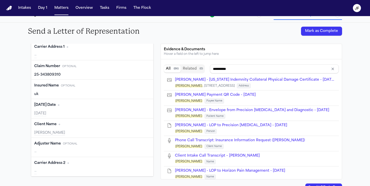
type input "**********"
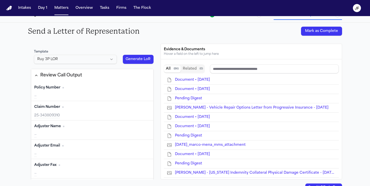
type input "**********"
click at [142, 62] on button "Generate LoR" at bounding box center [138, 59] width 31 height 9
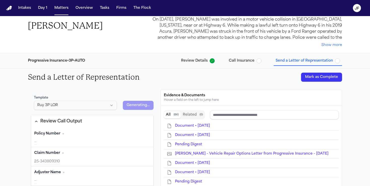
scroll to position [3, 0]
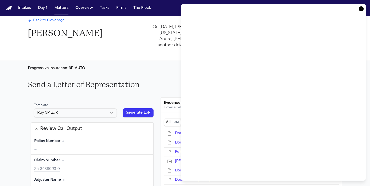
click at [152, 45] on div "On July 13, 2025, Marco Mena was involved in a motor vehicle collision in Houst…" at bounding box center [245, 36] width 193 height 24
click at [362, 10] on icon "button" at bounding box center [361, 8] width 5 height 5
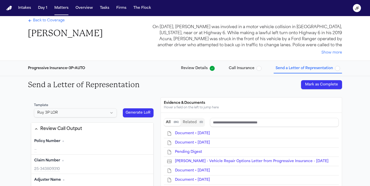
scroll to position [67, 0]
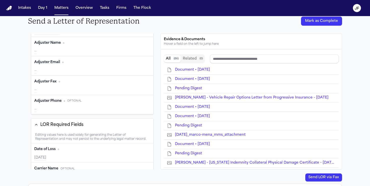
type input "**********"
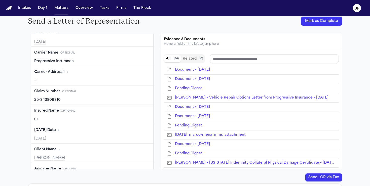
type input "**********"
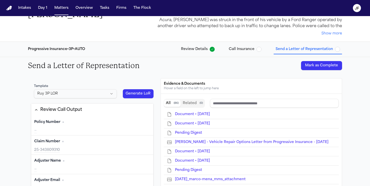
scroll to position [0, 0]
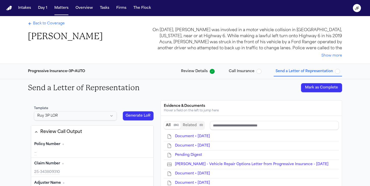
click at [50, 26] on span "Back to Coverage" at bounding box center [49, 23] width 32 height 5
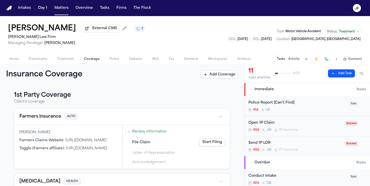
click at [14, 60] on span "Home" at bounding box center [14, 59] width 10 height 4
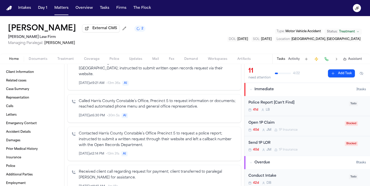
click at [27, 112] on link "Letters" at bounding box center [32, 115] width 56 height 8
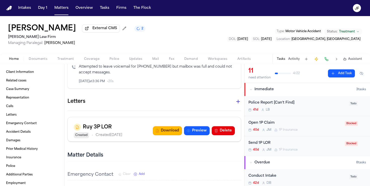
scroll to position [836, 0]
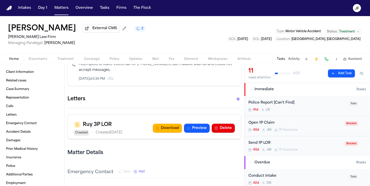
click at [236, 97] on icon "button" at bounding box center [238, 99] width 4 height 4
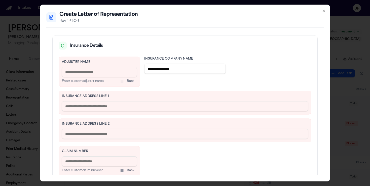
scroll to position [0, 0]
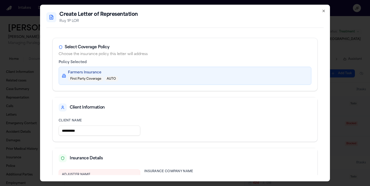
click at [324, 12] on icon "button" at bounding box center [324, 11] width 4 height 4
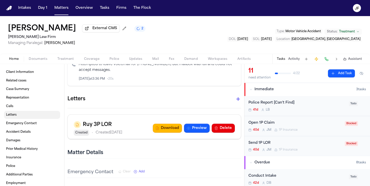
click at [20, 118] on link "Letters" at bounding box center [32, 115] width 56 height 8
click at [29, 98] on span "Representation" at bounding box center [17, 98] width 23 height 4
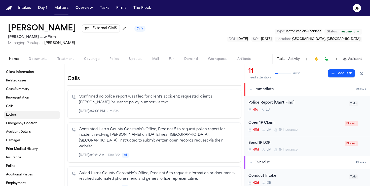
click at [22, 118] on link "Letters" at bounding box center [32, 115] width 56 height 8
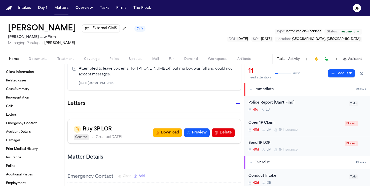
scroll to position [836, 0]
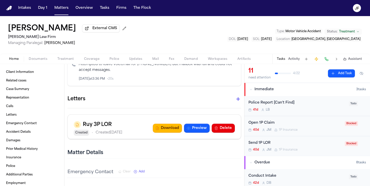
click at [235, 94] on button "button" at bounding box center [238, 99] width 10 height 10
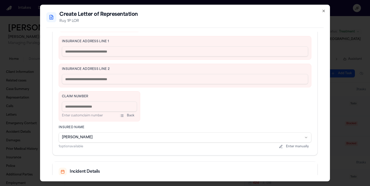
scroll to position [226, 0]
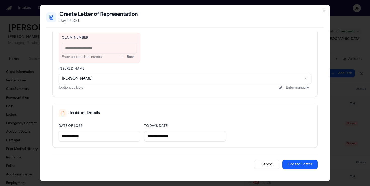
click at [311, 167] on button "Create Letter" at bounding box center [299, 164] width 35 height 9
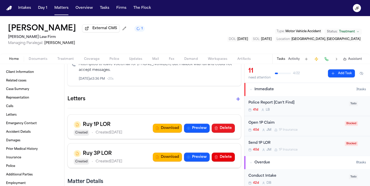
click at [227, 124] on button "Delete" at bounding box center [223, 128] width 23 height 9
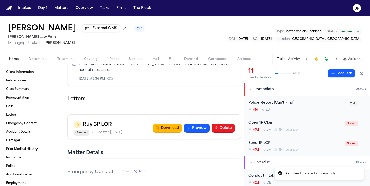
click at [226, 124] on button "Delete" at bounding box center [223, 128] width 23 height 9
click at [235, 32] on div "Marco Mena External CMS 1 Ruy Mireles Law Firm Managing Paralegal: Jessica Barr…" at bounding box center [185, 35] width 370 height 38
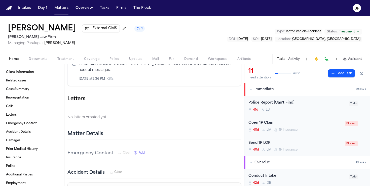
click at [43, 61] on span "Documents" at bounding box center [38, 59] width 19 height 4
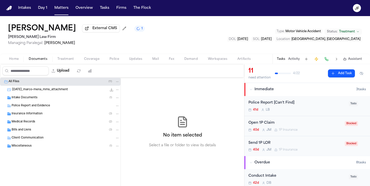
click at [11, 63] on div "Home Documents Treatment Coverage Police Updates Mail Fax Demand Workspaces Art…" at bounding box center [185, 59] width 370 height 10
click at [12, 61] on span "Home" at bounding box center [14, 59] width 10 height 4
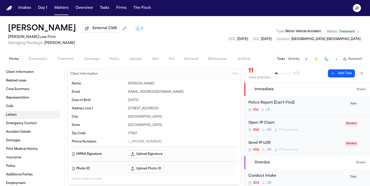
click at [9, 115] on span "Letters" at bounding box center [11, 115] width 11 height 4
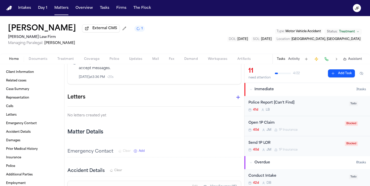
scroll to position [834, 0]
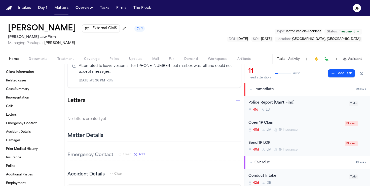
click at [9, 119] on link "Letters" at bounding box center [32, 115] width 56 height 8
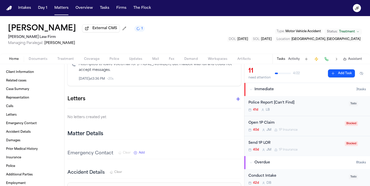
click at [237, 96] on icon "button" at bounding box center [238, 99] width 6 height 6
click at [197, 186] on div at bounding box center [185, 186] width 370 height 0
click at [43, 60] on span "Documents" at bounding box center [38, 59] width 19 height 4
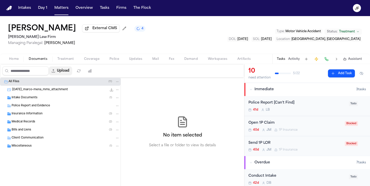
click at [68, 72] on button "Upload" at bounding box center [60, 70] width 23 height 9
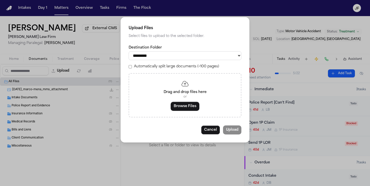
click at [177, 58] on select "**********" at bounding box center [185, 55] width 113 height 9
click at [185, 114] on div "Drag and drop files here or Browse Files" at bounding box center [185, 95] width 113 height 44
click at [185, 110] on button "Browse Files" at bounding box center [185, 106] width 29 height 9
click at [212, 132] on button "Cancel" at bounding box center [210, 130] width 19 height 9
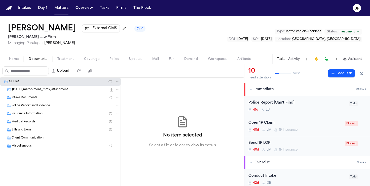
click at [18, 99] on span "Intake Documents" at bounding box center [25, 98] width 26 height 4
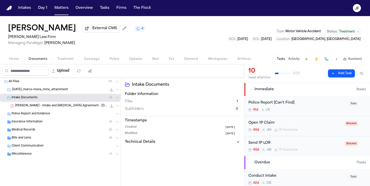
click at [30, 123] on span "Insurance Information" at bounding box center [27, 122] width 31 height 4
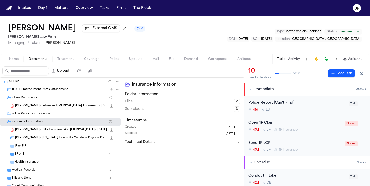
click at [43, 131] on span "M. Mena - Bills from Precision MRI - 9.23.25" at bounding box center [61, 130] width 92 height 4
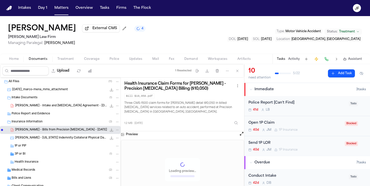
click at [120, 132] on div "M. Mena - Bills from Precision MRI - 9.23.25 1.2 MB • PDF" at bounding box center [60, 130] width 121 height 8
click at [119, 132] on icon "File: M. Mena - Bills from Precision MRI - 9.23.25" at bounding box center [118, 130] width 4 height 4
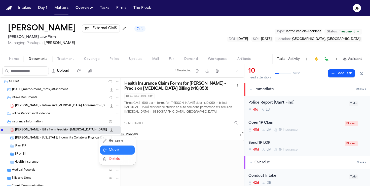
click at [113, 139] on button "Rename" at bounding box center [117, 141] width 34 height 9
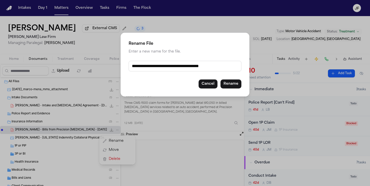
drag, startPoint x: 232, startPoint y: 66, endPoint x: 95, endPoint y: 66, distance: 136.9
click at [95, 66] on div "**********" at bounding box center [185, 93] width 370 height 186
click at [211, 84] on button "Cancel" at bounding box center [208, 84] width 19 height 9
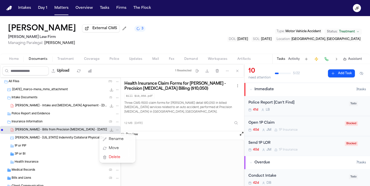
scroll to position [12, 0]
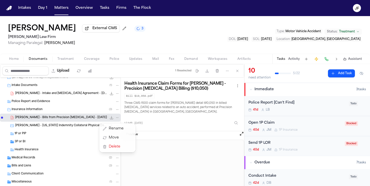
click at [78, 129] on div "All Files ( 11 ) 2025-10-06_marco-mena_mms_attachment 719.5 KB • JPG Intake Doc…" at bounding box center [60, 138] width 121 height 146
click at [58, 142] on div "3P or BI ( 1 )" at bounding box center [67, 142] width 105 height 5
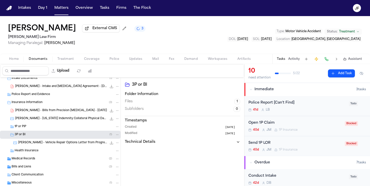
scroll to position [0, 0]
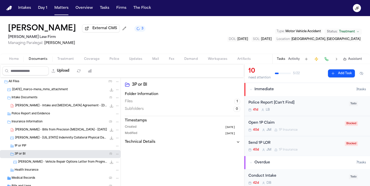
click at [68, 166] on div "M. Mena - Vehicle Repair Options Letter from Progressive Insurance - 9.26.25 55…" at bounding box center [60, 162] width 121 height 8
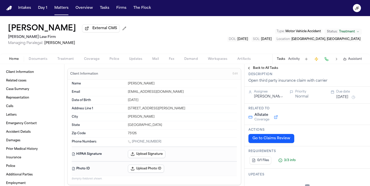
scroll to position [23, 0]
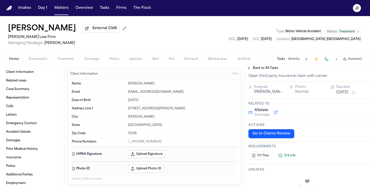
click at [268, 67] on span "Back to All Tasks" at bounding box center [265, 68] width 25 height 4
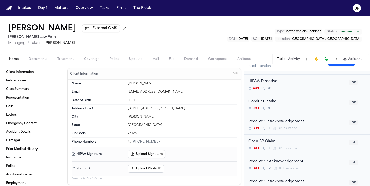
scroll to position [112, 0]
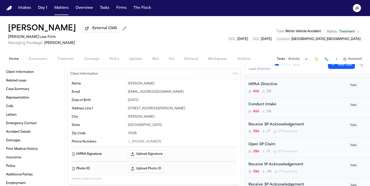
click at [37, 63] on div "Home Documents Treatment Coverage Police Updates Mail Fax Demand Workspaces Art…" at bounding box center [185, 59] width 370 height 10
click at [38, 61] on span "Documents" at bounding box center [38, 59] width 19 height 4
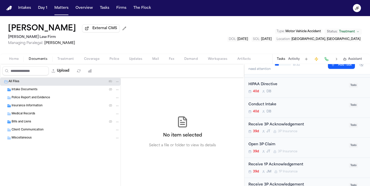
click at [17, 61] on span "Home" at bounding box center [14, 59] width 10 height 4
click at [35, 59] on span "Documents" at bounding box center [38, 59] width 19 height 4
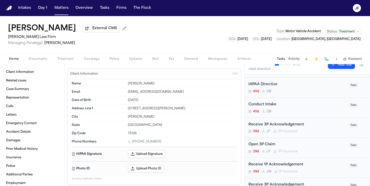
click at [17, 60] on span "Home" at bounding box center [14, 59] width 10 height 4
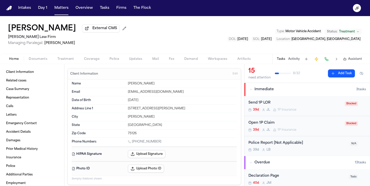
click at [317, 147] on div "Police Report [Not Applicable] 39d L B" at bounding box center [297, 146] width 98 height 12
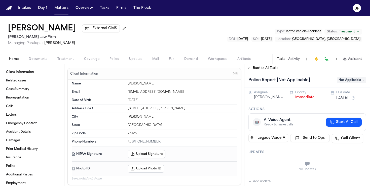
click at [296, 61] on button "Activity" at bounding box center [294, 59] width 12 height 4
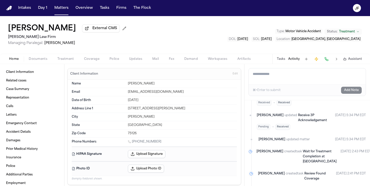
scroll to position [951, 0]
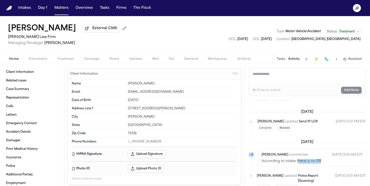
drag, startPoint x: 298, startPoint y: 155, endPoint x: 324, endPoint y: 154, distance: 25.7
click at [324, 159] on div "According to intake there is no PR" at bounding box center [311, 161] width 101 height 5
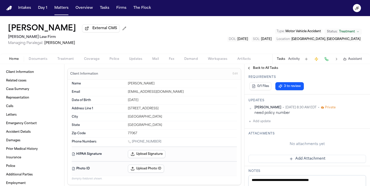
scroll to position [94, 0]
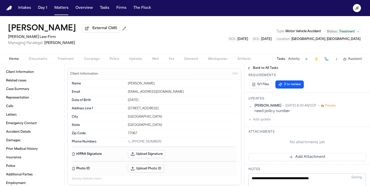
drag, startPoint x: 253, startPoint y: 116, endPoint x: 301, endPoint y: 115, distance: 47.3
click at [301, 115] on div "[PERSON_NAME] • [DATE] 8:30 AM EDT • Private need policy number Add update" at bounding box center [307, 113] width 118 height 19
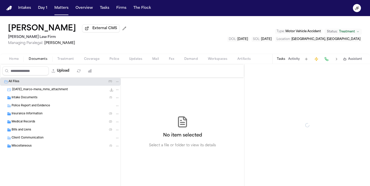
click at [44, 61] on span "Documents" at bounding box center [38, 59] width 19 height 4
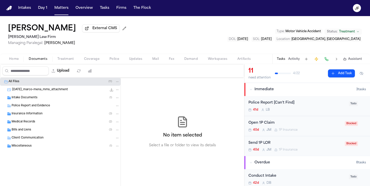
click at [27, 102] on div "Intake Documents ( 1 )" at bounding box center [60, 98] width 121 height 8
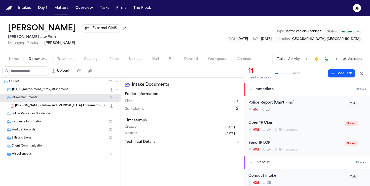
click at [36, 107] on span "[PERSON_NAME] - Intake and [MEDICAL_DATA] Agreement - [DATE]" at bounding box center [61, 106] width 92 height 4
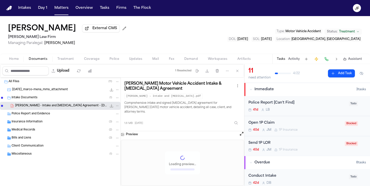
click at [113, 107] on icon "File: M. Mena - Intake and Retainer Agreement - 8.25.25" at bounding box center [111, 106] width 4 height 4
click at [309, 103] on div "Police Report [Can't Find]" at bounding box center [296, 103] width 97 height 6
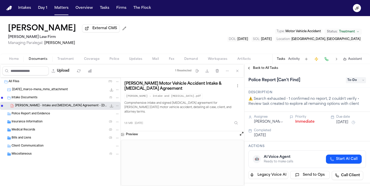
click at [63, 62] on button "Treatment" at bounding box center [65, 59] width 27 height 6
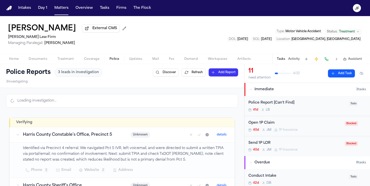
click at [111, 62] on span "button" at bounding box center [114, 62] width 16 height 1
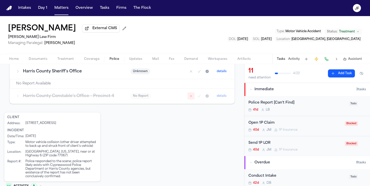
scroll to position [157, 0]
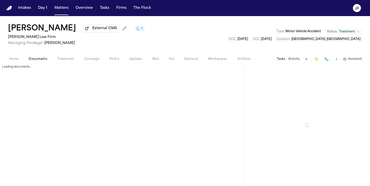
click at [32, 61] on span "Documents" at bounding box center [38, 59] width 19 height 4
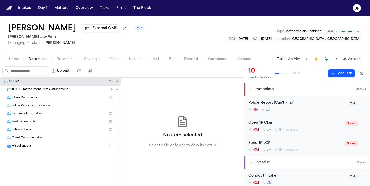
click at [173, 61] on span "Fax" at bounding box center [171, 59] width 5 height 4
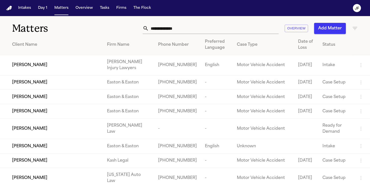
click at [178, 25] on input "text" at bounding box center [214, 28] width 130 height 11
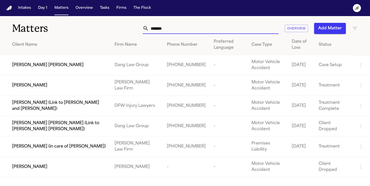
type input "*******"
click at [35, 86] on span "[PERSON_NAME]" at bounding box center [29, 86] width 35 height 6
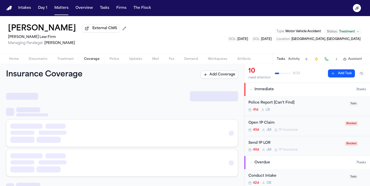
click at [89, 60] on span "Coverage" at bounding box center [91, 59] width 15 height 4
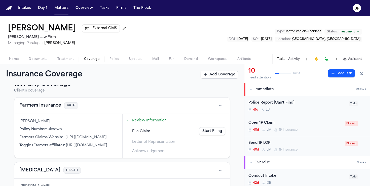
scroll to position [11, 0]
click at [51, 108] on button "Farmers Insurance" at bounding box center [40, 105] width 42 height 7
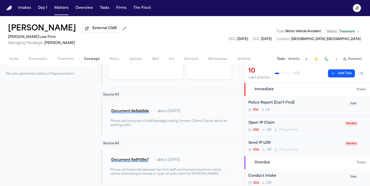
scroll to position [161, 0]
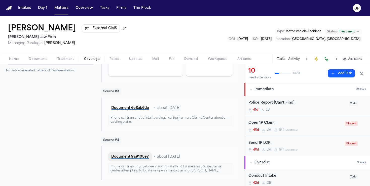
click at [136, 159] on button "Document 9a9108e7" at bounding box center [130, 156] width 44 height 9
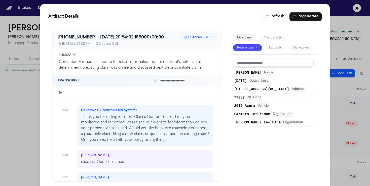
click at [337, 21] on div "Artifact Details Refresh Regenerate [PHONE_NUMBER] - [DATE] 20:54:02.185000+00:…" at bounding box center [185, 99] width 370 height 198
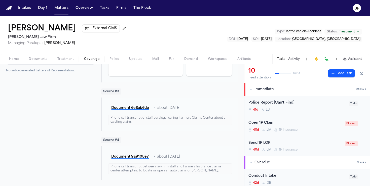
scroll to position [0, 0]
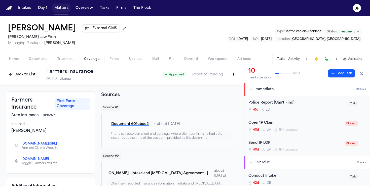
click at [63, 8] on button "Matters" at bounding box center [61, 8] width 18 height 9
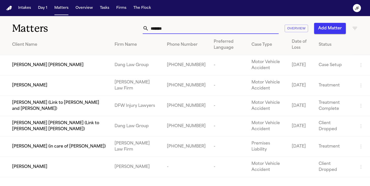
drag, startPoint x: 174, startPoint y: 29, endPoint x: 82, endPoint y: 15, distance: 93.7
click at [82, 15] on div "Intakes Day 1 Matters Overview Tasks Firms The [PERSON_NAME] Matters ******* Ov…" at bounding box center [185, 93] width 370 height 186
paste input "******"
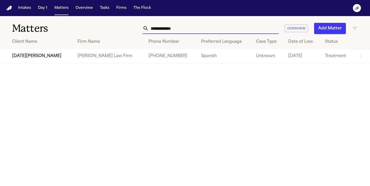
type input "**********"
click at [20, 58] on span "[DATE][PERSON_NAME]" at bounding box center [36, 56] width 49 height 6
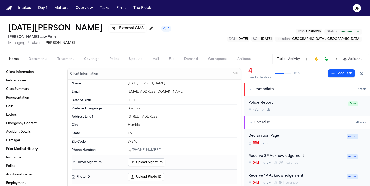
click at [42, 60] on span "Documents" at bounding box center [38, 59] width 19 height 4
click at [21, 58] on button "Home" at bounding box center [14, 59] width 20 height 6
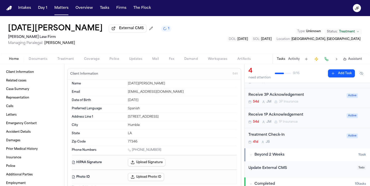
scroll to position [51, 0]
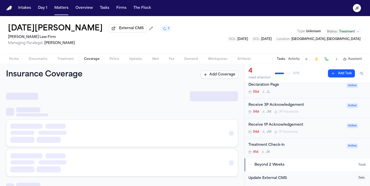
click at [88, 57] on button "Coverage" at bounding box center [91, 59] width 25 height 6
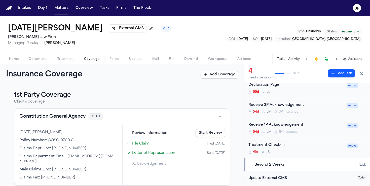
click at [156, 38] on div "[DATE][PERSON_NAME] External CMS 1 [PERSON_NAME] Law Firm Managing Paralegal: […" at bounding box center [185, 35] width 370 height 38
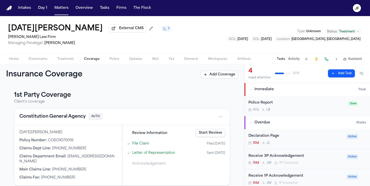
click at [159, 99] on h3 "1st Party Coverage" at bounding box center [122, 95] width 216 height 8
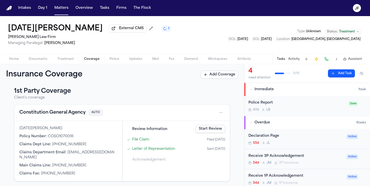
scroll to position [6, 0]
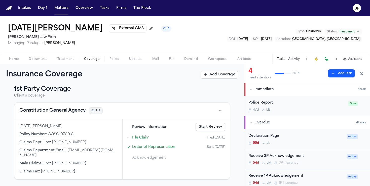
click at [50, 113] on button "Constitution General Agency" at bounding box center [52, 110] width 66 height 7
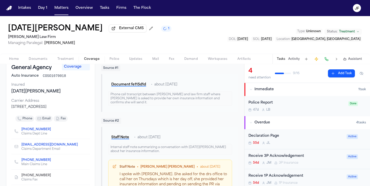
scroll to position [40, 0]
drag, startPoint x: 55, startPoint y: 174, endPoint x: 56, endPoint y: 162, distance: 12.6
click at [55, 169] on div "[PHONE_NUMBER] Main Claims Line" at bounding box center [50, 161] width 79 height 15
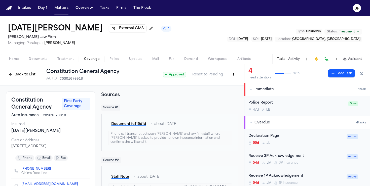
click at [14, 78] on button "Back to List" at bounding box center [22, 75] width 32 height 8
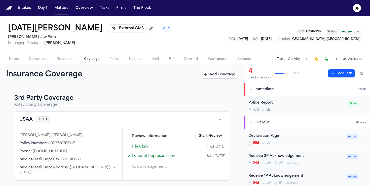
scroll to position [103, 0]
click at [57, 9] on button "Matters" at bounding box center [61, 8] width 18 height 9
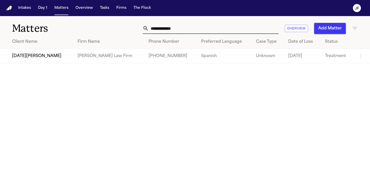
drag, startPoint x: 187, startPoint y: 32, endPoint x: 71, endPoint y: 20, distance: 117.4
click at [71, 20] on div "**********" at bounding box center [185, 25] width 370 height 19
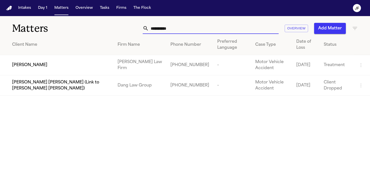
type input "**********"
click at [34, 65] on span "[PERSON_NAME]" at bounding box center [29, 65] width 35 height 6
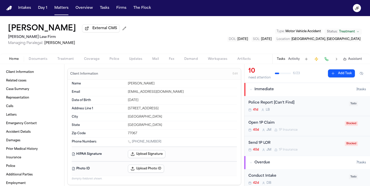
click at [92, 31] on span "External CMS" at bounding box center [104, 28] width 25 height 5
click at [44, 61] on span "Documents" at bounding box center [38, 59] width 19 height 4
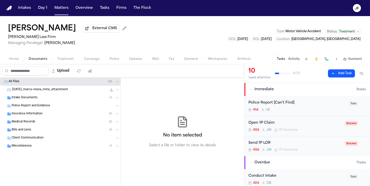
click at [49, 116] on div "Insurance Information ( 5 )" at bounding box center [66, 114] width 108 height 5
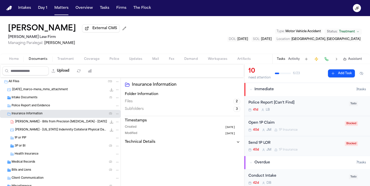
click at [45, 145] on div "3P or BI ( 3 )" at bounding box center [67, 146] width 105 height 5
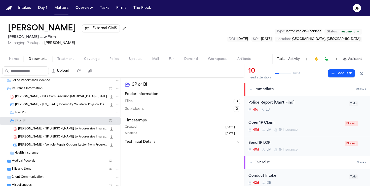
scroll to position [31, 0]
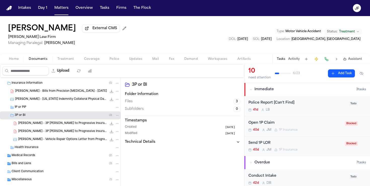
click at [62, 130] on span "[PERSON_NAME] - 3P [PERSON_NAME] to Progressive Insurance - [DATE]" at bounding box center [62, 132] width 89 height 4
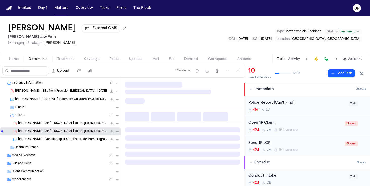
click at [64, 125] on span "[PERSON_NAME] - 3P [PERSON_NAME] to Progressive Insurance - [DATE]" at bounding box center [62, 124] width 89 height 4
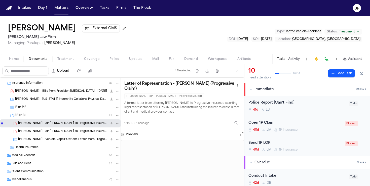
click at [60, 130] on div "[PERSON_NAME] - 3P [PERSON_NAME] to Progressive Insurance - [DATE] 176.7 KB • P…" at bounding box center [68, 131] width 101 height 5
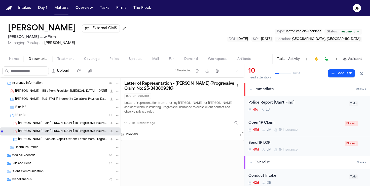
click at [84, 125] on span "[PERSON_NAME] - 3P [PERSON_NAME] to Progressive Insurance - [DATE]" at bounding box center [62, 124] width 89 height 4
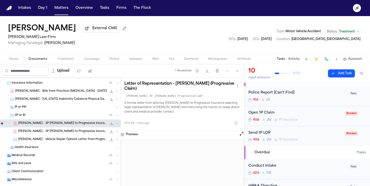
scroll to position [0, 0]
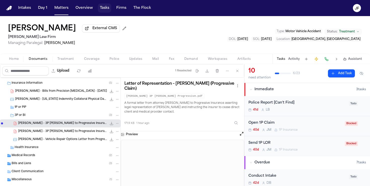
click at [105, 12] on button "Tasks" at bounding box center [104, 8] width 13 height 9
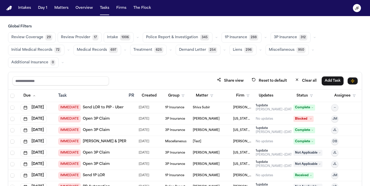
click at [264, 36] on button "button" at bounding box center [265, 37] width 6 height 6
click at [264, 36] on icon "button" at bounding box center [265, 37] width 3 height 3
click at [313, 39] on icon "button" at bounding box center [314, 37] width 3 height 3
click at [294, 49] on button "Open Claim 24" at bounding box center [296, 50] width 50 height 10
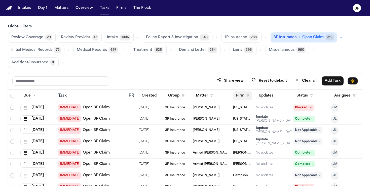
click at [242, 94] on button "Firm" at bounding box center [242, 95] width 19 height 9
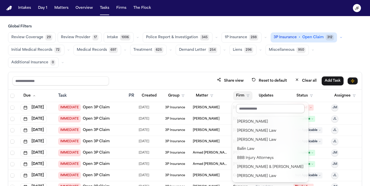
click at [246, 112] on input "text" at bounding box center [270, 108] width 68 height 9
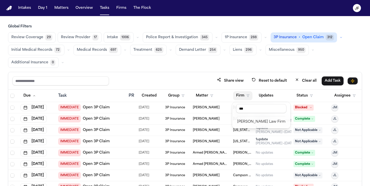
type input "***"
click at [257, 122] on div "[PERSON_NAME] Law Firm" at bounding box center [261, 122] width 48 height 6
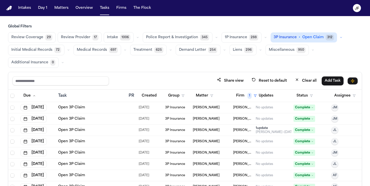
click at [339, 37] on icon "button" at bounding box center [340, 37] width 3 height 3
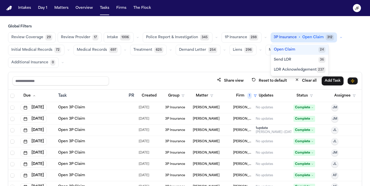
click at [264, 39] on icon "button" at bounding box center [265, 37] width 3 height 3
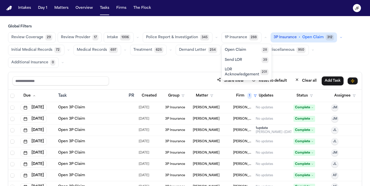
click at [339, 39] on icon "button" at bounding box center [340, 37] width 3 height 3
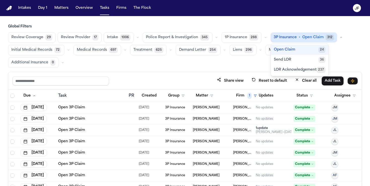
click at [264, 37] on icon "button" at bounding box center [265, 37] width 3 height 3
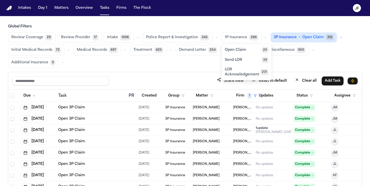
click at [312, 26] on h3 "Global Filters" at bounding box center [185, 26] width 354 height 5
click at [338, 38] on button "button" at bounding box center [341, 37] width 6 height 6
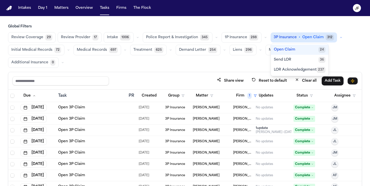
click at [263, 35] on button "button" at bounding box center [265, 37] width 6 height 6
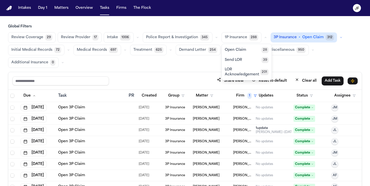
click at [326, 5] on nav "Intakes Day 1 Matters Overview Tasks Firms The [PERSON_NAME]" at bounding box center [185, 8] width 370 height 16
click at [264, 36] on icon "button" at bounding box center [265, 37] width 3 height 3
click at [338, 40] on button "button" at bounding box center [341, 37] width 6 height 6
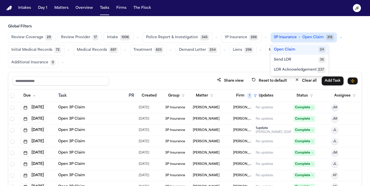
click at [264, 38] on icon "button" at bounding box center [265, 37] width 3 height 3
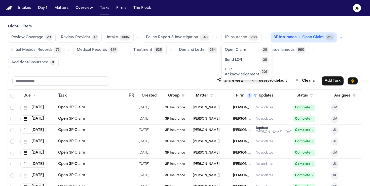
click at [328, 65] on div "Review Coverage 29 Review Provider 17 Intake 1006 Police Report & Investigation…" at bounding box center [185, 50] width 354 height 36
click at [338, 40] on button "button" at bounding box center [341, 37] width 6 height 6
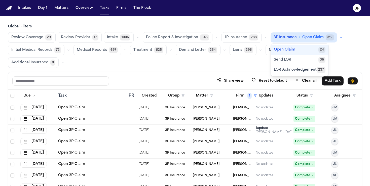
click at [264, 39] on icon "button" at bounding box center [265, 37] width 3 height 3
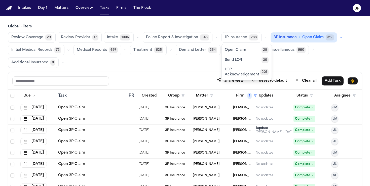
click at [272, 17] on main "Global Filters Review Coverage 29 Review Provider 17 Intake 1006 Police Report …" at bounding box center [185, 101] width 370 height 170
click at [264, 39] on icon "button" at bounding box center [265, 37] width 3 height 3
click at [339, 37] on icon "button" at bounding box center [340, 37] width 3 height 3
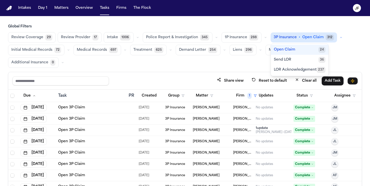
click at [329, 59] on div "Review Coverage 29 Review Provider 17 Intake 1006 Police Report & Investigation…" at bounding box center [185, 50] width 354 height 36
click at [339, 39] on icon "button" at bounding box center [340, 37] width 3 height 3
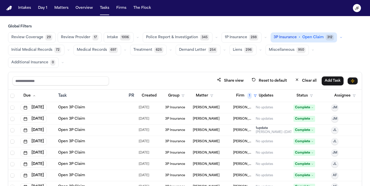
click at [68, 108] on link "Open 3P Claim" at bounding box center [71, 107] width 27 height 5
click at [264, 38] on icon "button" at bounding box center [265, 37] width 3 height 3
click at [259, 17] on main "Global Filters Review Coverage 29 Review Provider 17 Intake 1006 Police Report …" at bounding box center [185, 101] width 370 height 170
click at [262, 38] on button "button" at bounding box center [265, 37] width 6 height 6
click at [281, 19] on main "Global Filters Review Coverage 29 Review Provider 17 Intake 1006 Police Report …" at bounding box center [185, 101] width 370 height 170
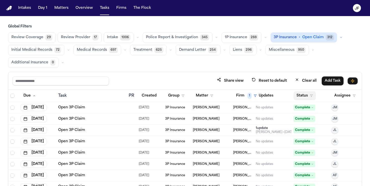
click at [307, 93] on button "Status" at bounding box center [304, 95] width 22 height 9
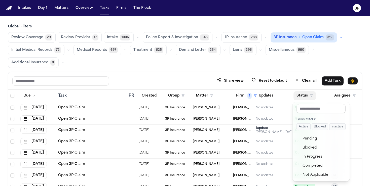
click at [304, 129] on button "Active" at bounding box center [303, 127] width 14 height 7
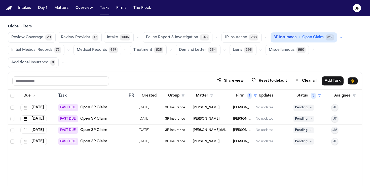
click at [317, 67] on div "Review Coverage 29 Review Provider 17 Intake 1006 Police Report & Investigation…" at bounding box center [185, 50] width 354 height 36
click at [262, 39] on button "button" at bounding box center [265, 37] width 6 height 6
click at [310, 76] on button "Clear all" at bounding box center [306, 80] width 28 height 9
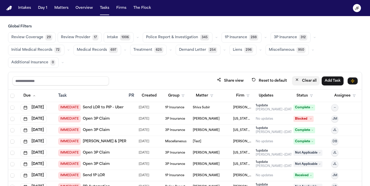
click at [302, 79] on button "Clear all" at bounding box center [306, 80] width 28 height 9
click at [245, 97] on button "Firm" at bounding box center [242, 95] width 19 height 9
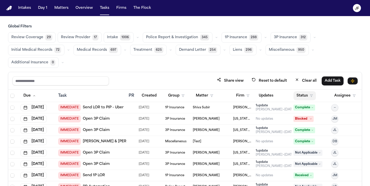
click at [311, 95] on icon "button" at bounding box center [311, 95] width 3 height 3
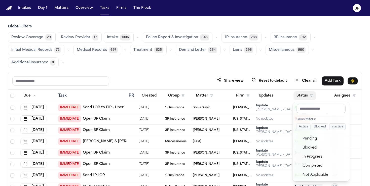
click at [299, 128] on button "Active" at bounding box center [303, 127] width 14 height 7
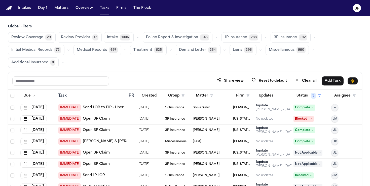
click at [299, 64] on div "Review Coverage 29 Review Provider 17 Intake 1006 Police Report & Investigation…" at bounding box center [185, 50] width 354 height 36
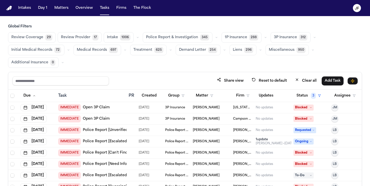
click at [264, 37] on icon "button" at bounding box center [265, 37] width 3 height 3
click at [313, 38] on icon "button" at bounding box center [314, 37] width 3 height 3
click at [239, 65] on div "Review Coverage 29 Review Provider 17 Intake 1006 Police Report & Investigation…" at bounding box center [185, 50] width 354 height 36
click at [265, 38] on div "Review Coverage 29 Review Provider 17 Intake 1006 Police Report & Investigation…" at bounding box center [185, 50] width 354 height 36
click at [264, 36] on icon "button" at bounding box center [265, 37] width 3 height 3
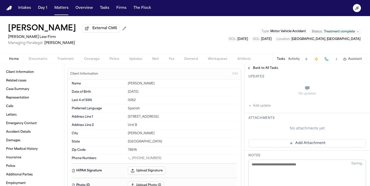
scroll to position [100, 0]
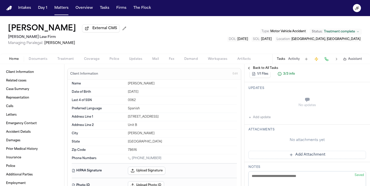
click at [260, 117] on button "Add update" at bounding box center [259, 117] width 22 height 6
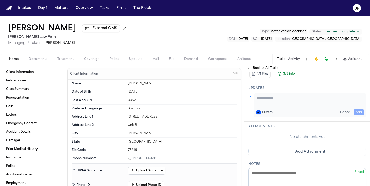
scroll to position [0, 0]
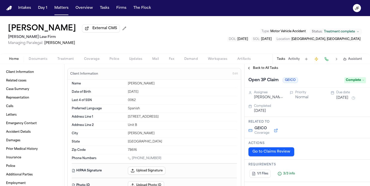
click at [264, 66] on div "Back to All Tasks" at bounding box center [307, 68] width 126 height 8
click at [266, 75] on div "Open 3P Claim GEICO Complete" at bounding box center [307, 79] width 126 height 15
click at [267, 70] on span "Back to All Tasks" at bounding box center [265, 68] width 25 height 4
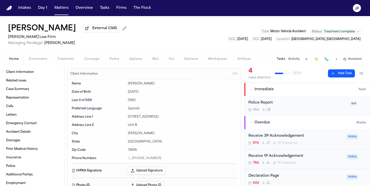
click at [294, 60] on button "Activity" at bounding box center [294, 59] width 12 height 4
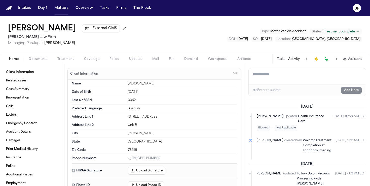
click at [265, 77] on textarea "Add a note to this matter" at bounding box center [307, 76] width 117 height 16
click at [281, 61] on button "Tasks" at bounding box center [281, 59] width 8 height 4
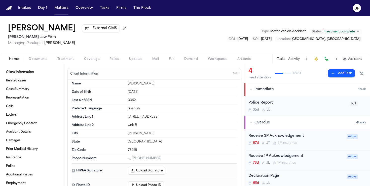
click at [294, 60] on button "Activity" at bounding box center [294, 59] width 12 height 4
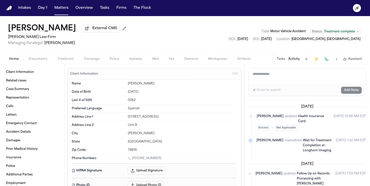
click at [290, 79] on textarea "Add a note to this matter" at bounding box center [307, 76] width 117 height 16
click at [281, 58] on button "Tasks" at bounding box center [281, 59] width 8 height 4
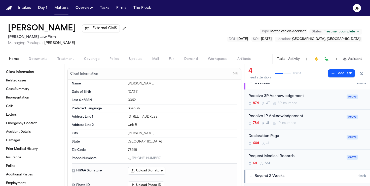
scroll to position [44, 0]
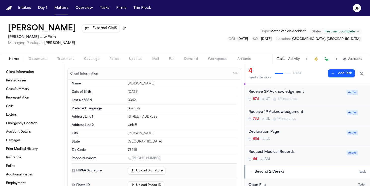
click at [289, 117] on div "Receive 1P Acknowledgement 78d J L 1P Insurance" at bounding box center [295, 115] width 95 height 12
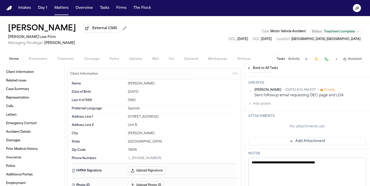
scroll to position [119, 0]
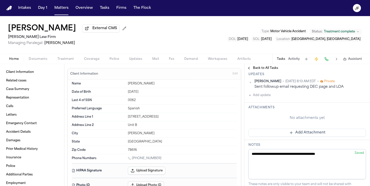
click at [255, 94] on button "Add update" at bounding box center [259, 95] width 22 height 6
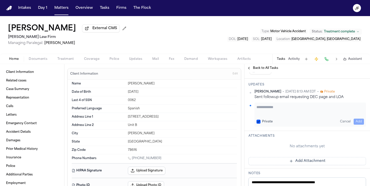
scroll to position [105, 0]
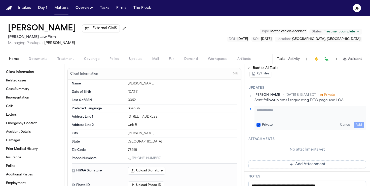
click at [295, 59] on button "Activity" at bounding box center [294, 59] width 12 height 4
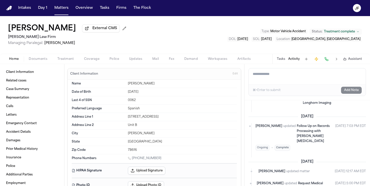
scroll to position [0, 0]
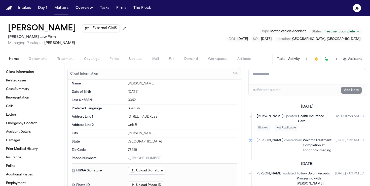
click at [281, 61] on button "Tasks" at bounding box center [281, 59] width 8 height 4
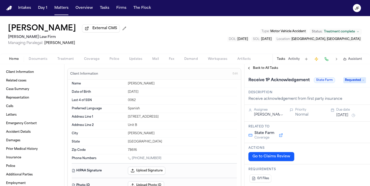
click at [292, 60] on button "Activity" at bounding box center [294, 59] width 12 height 4
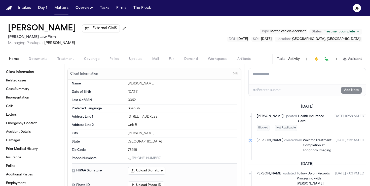
click at [281, 80] on textarea "Add a note to this matter" at bounding box center [307, 76] width 117 height 16
click at [281, 61] on button "Tasks" at bounding box center [281, 59] width 8 height 4
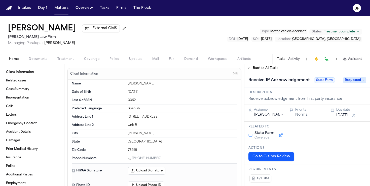
click at [264, 68] on span "Back to All Tasks" at bounding box center [265, 68] width 25 height 4
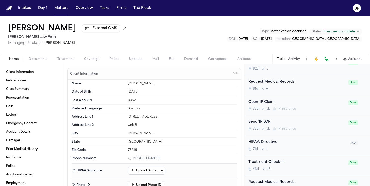
scroll to position [417, 0]
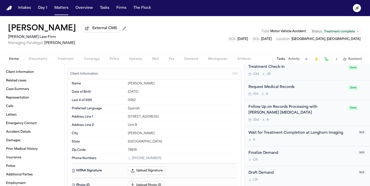
click at [276, 135] on div "Wait for Treatment Completion at Longhorn Imaging" at bounding box center [301, 133] width 106 height 6
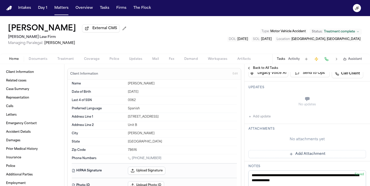
scroll to position [80, 0]
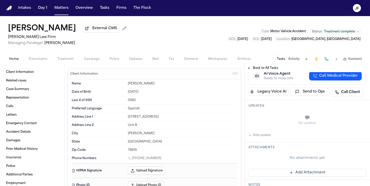
click at [257, 68] on span "Back to All Tasks" at bounding box center [265, 68] width 25 height 4
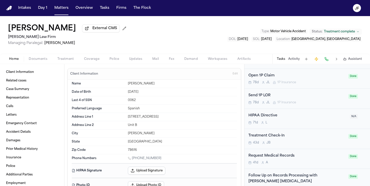
scroll to position [346, 0]
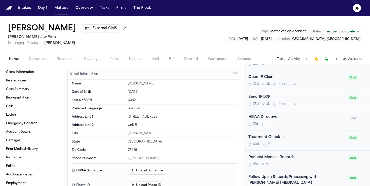
click at [274, 135] on div "Treatment Check-In 43d J B Done" at bounding box center [307, 141] width 126 height 20
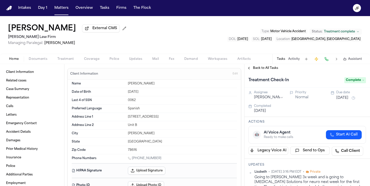
click at [266, 73] on div "Treatment Check-In Complete" at bounding box center [307, 79] width 126 height 15
click at [269, 68] on span "Back to All Tasks" at bounding box center [265, 68] width 25 height 4
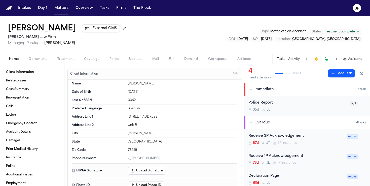
click at [293, 63] on div "Tasks Activity Assistant" at bounding box center [319, 59] width 94 height 10
click at [293, 62] on div "Tasks Activity Assistant" at bounding box center [319, 59] width 94 height 10
click at [296, 58] on button "Activity" at bounding box center [294, 59] width 12 height 4
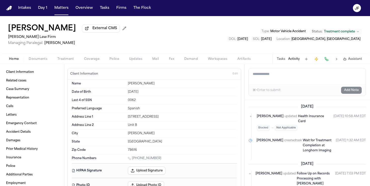
click at [283, 60] on button "Tasks" at bounding box center [281, 59] width 8 height 4
